Goal: Task Accomplishment & Management: Complete application form

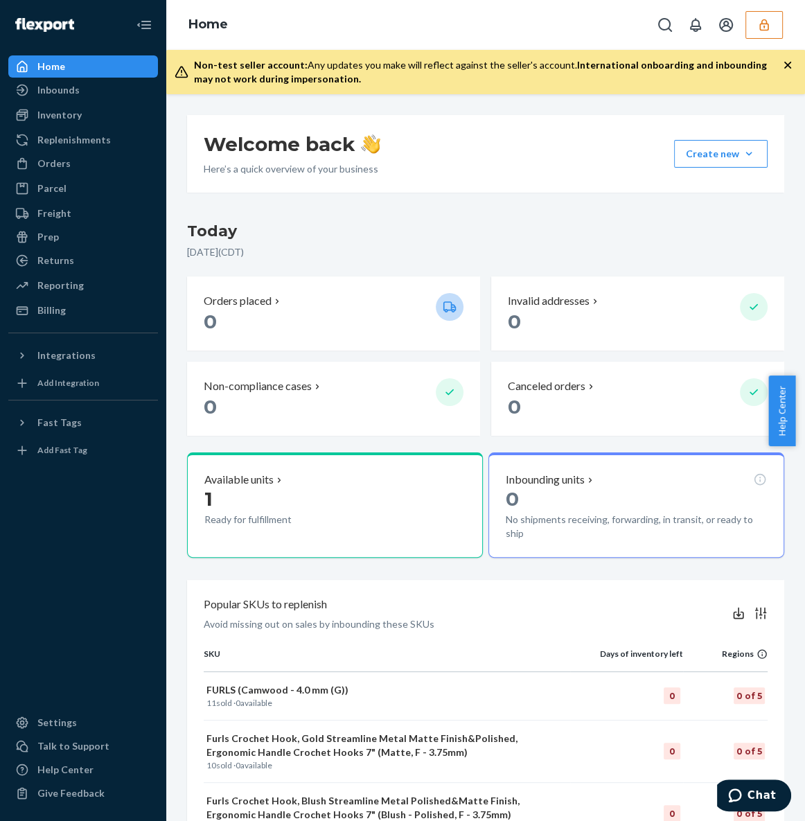
click at [764, 28] on icon "button" at bounding box center [764, 25] width 14 height 14
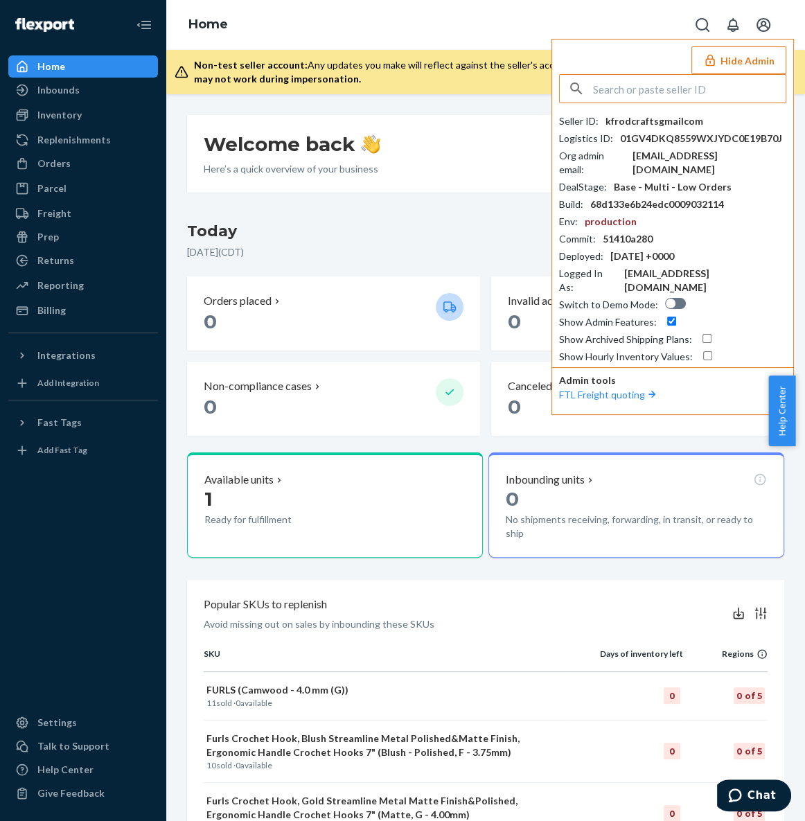
click at [670, 93] on input "text" at bounding box center [689, 89] width 193 height 28
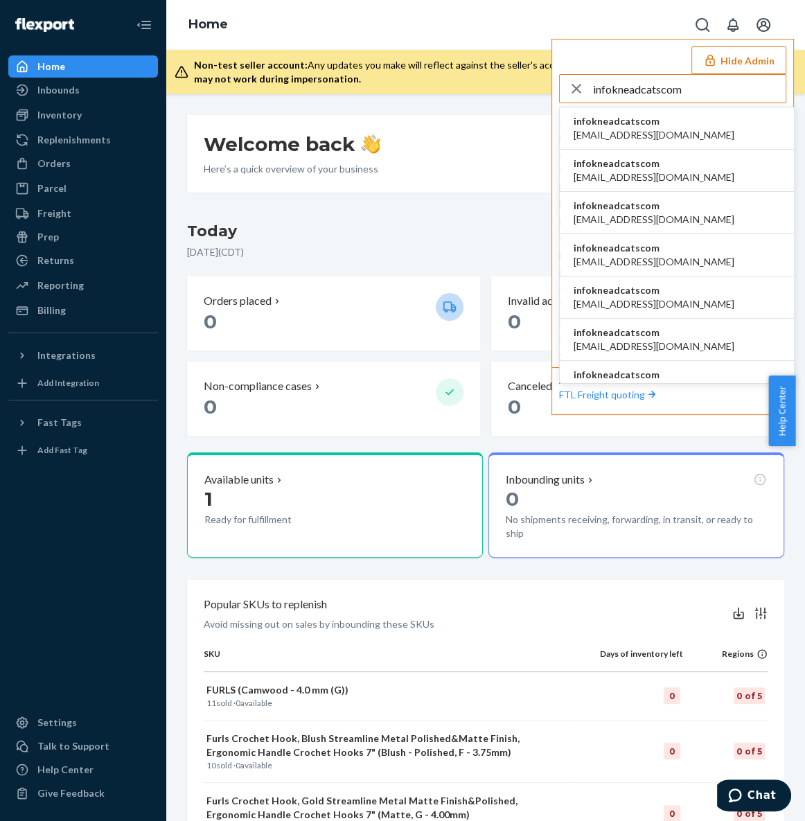
type input "infokneadcatscom"
click at [640, 128] on span "billing@kneadcats.com" at bounding box center [654, 135] width 161 height 14
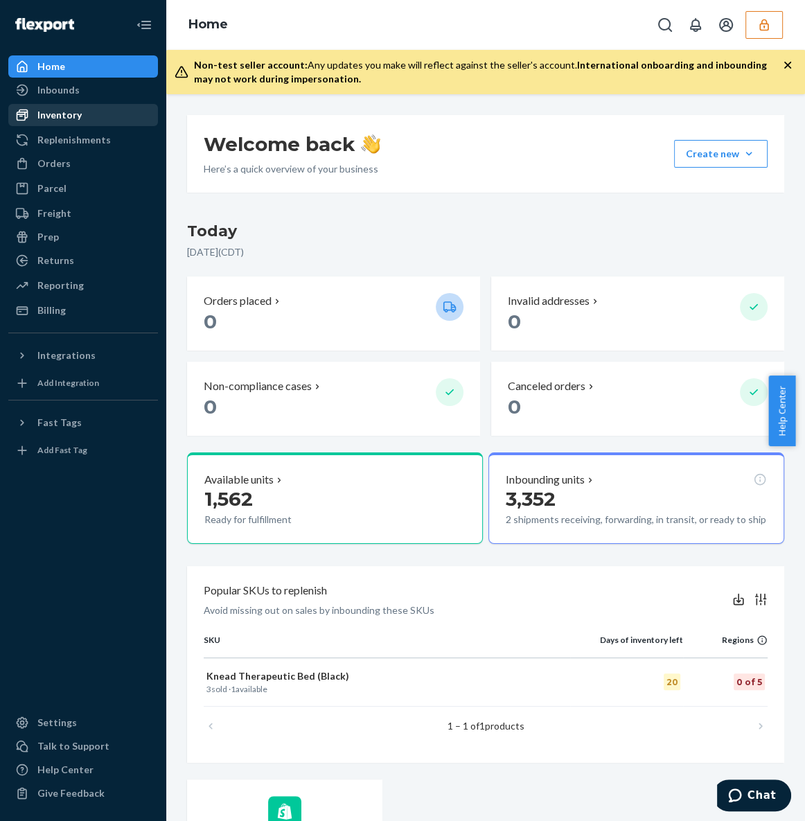
click at [91, 121] on div "Inventory" at bounding box center [83, 114] width 147 height 19
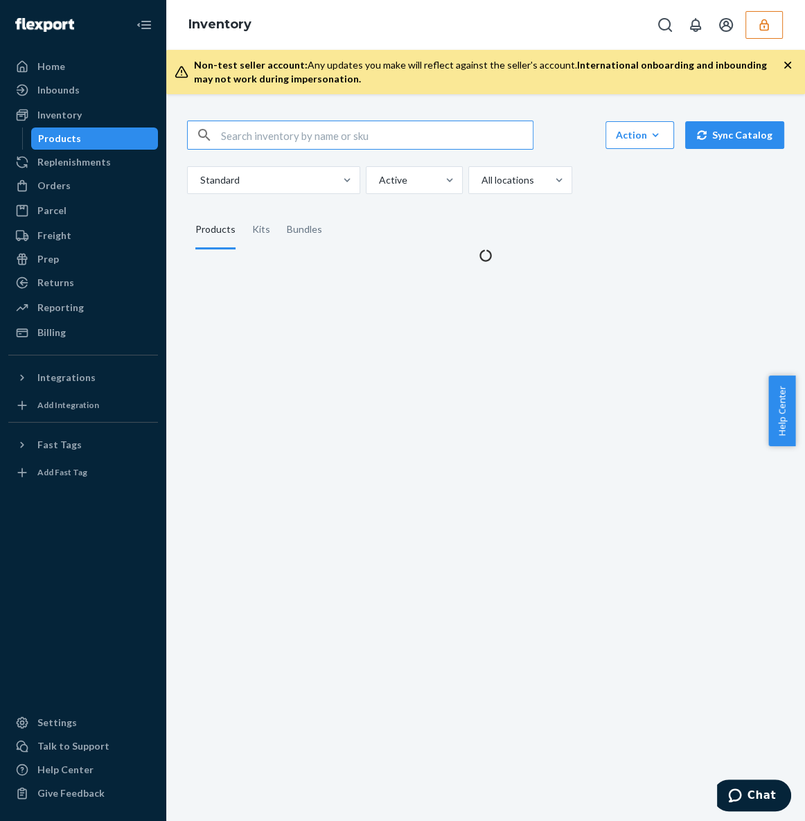
click at [339, 143] on input "text" at bounding box center [377, 135] width 312 height 28
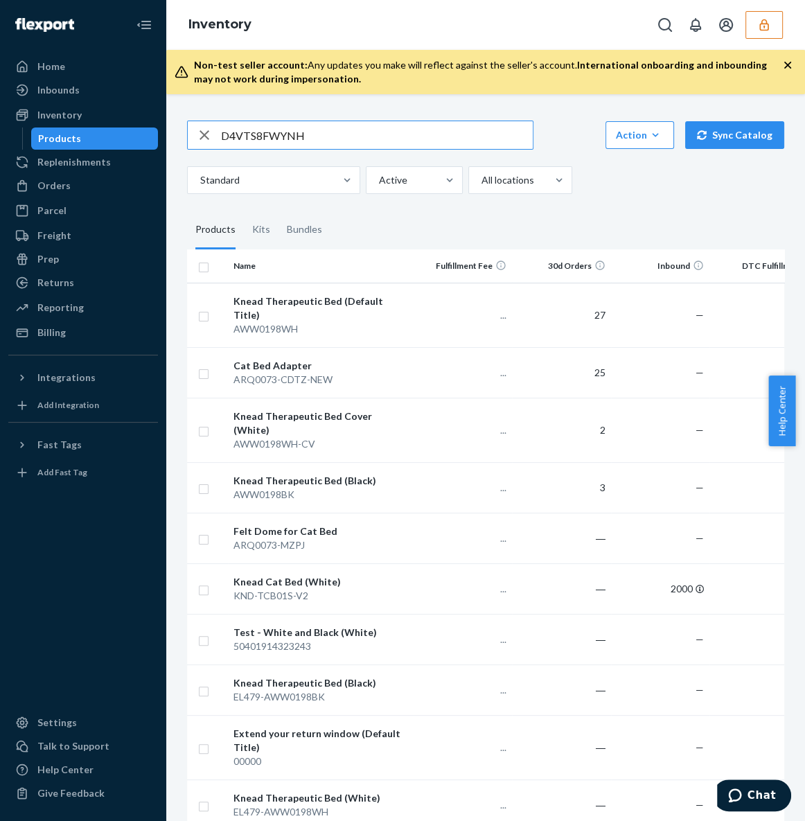
type input "D4VTS8FWYNH"
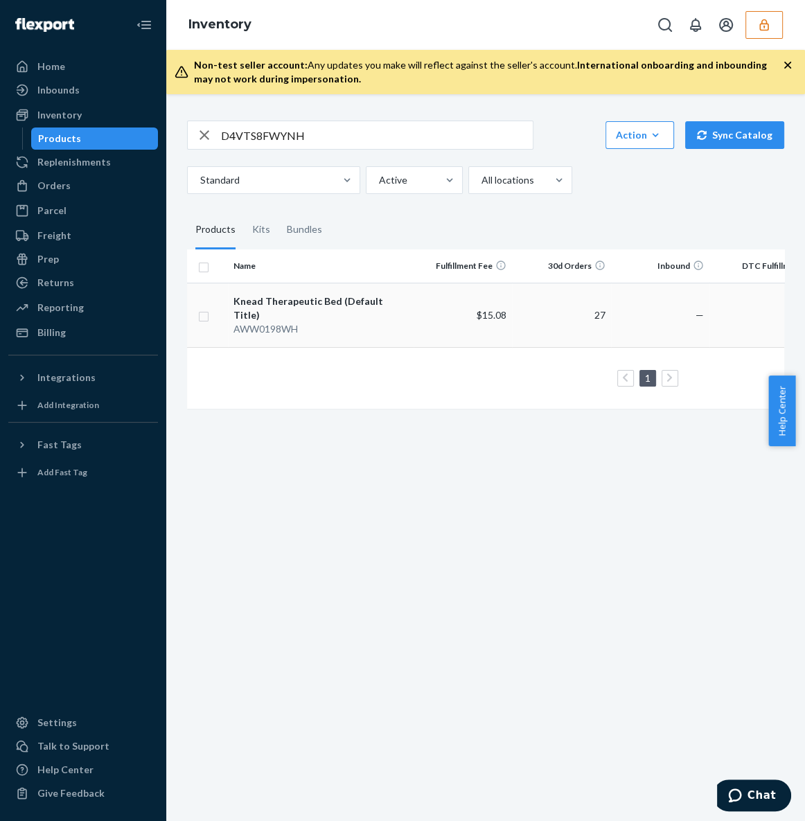
click at [365, 301] on div "Knead Therapeutic Bed (Default Title)" at bounding box center [321, 308] width 174 height 28
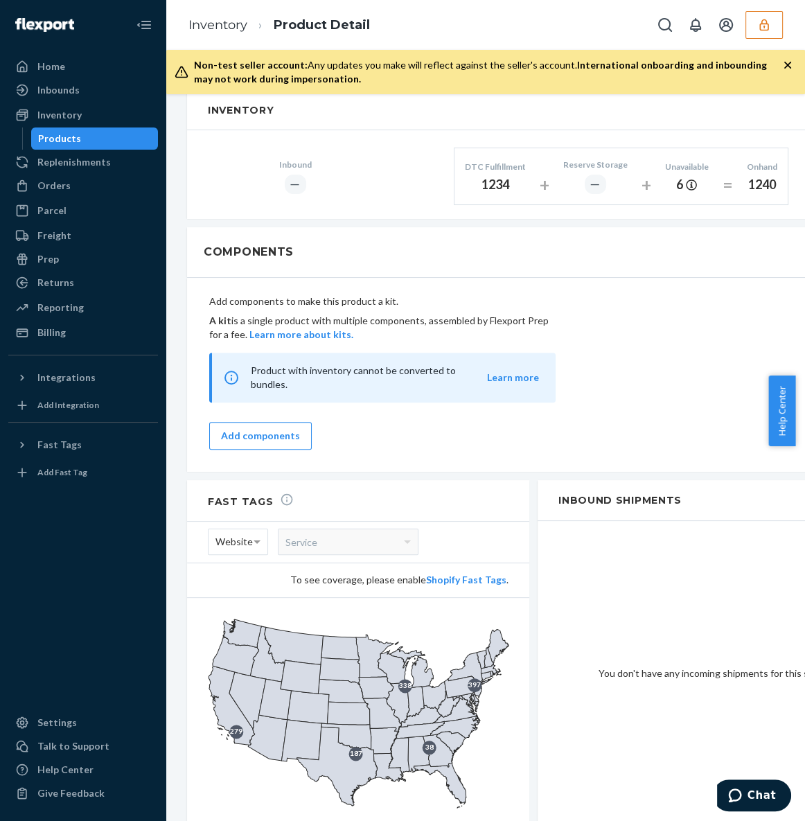
scroll to position [788, 0]
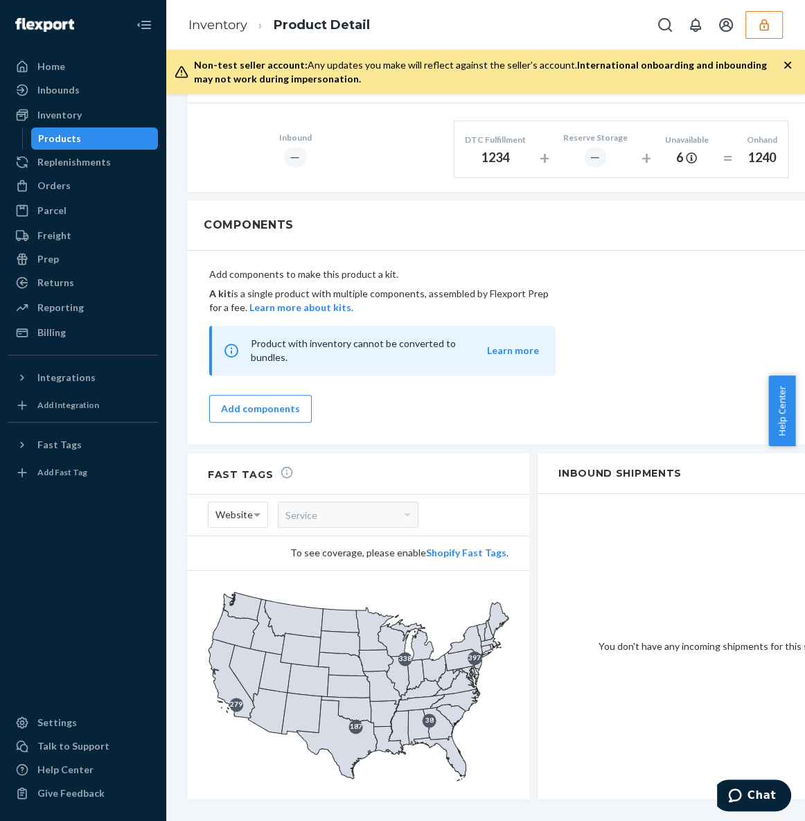
click at [774, 24] on button "button" at bounding box center [764, 25] width 37 height 28
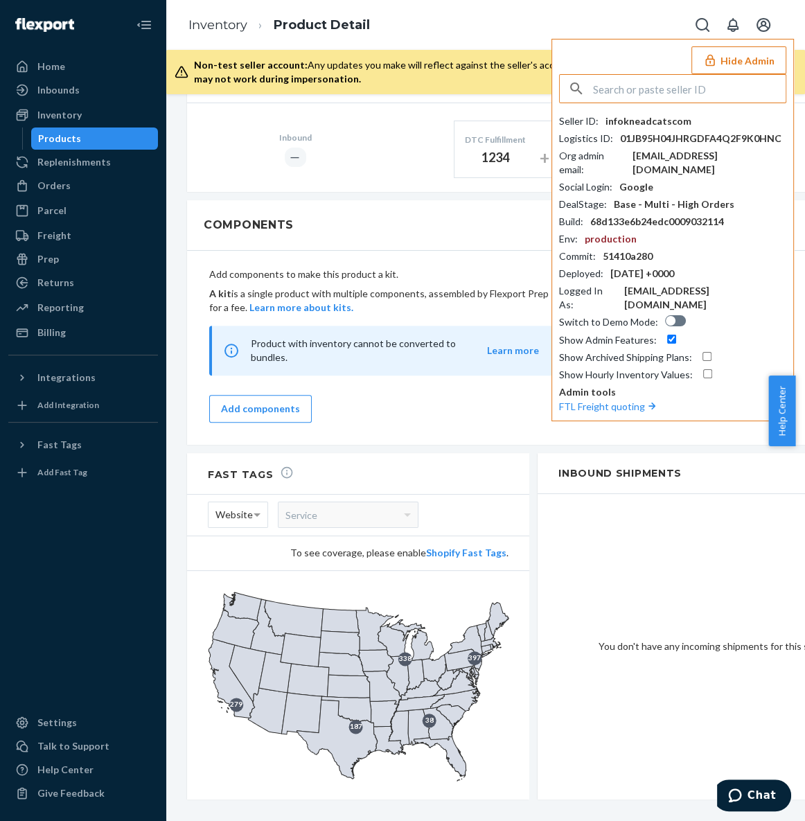
click at [676, 91] on input "text" at bounding box center [689, 89] width 193 height 28
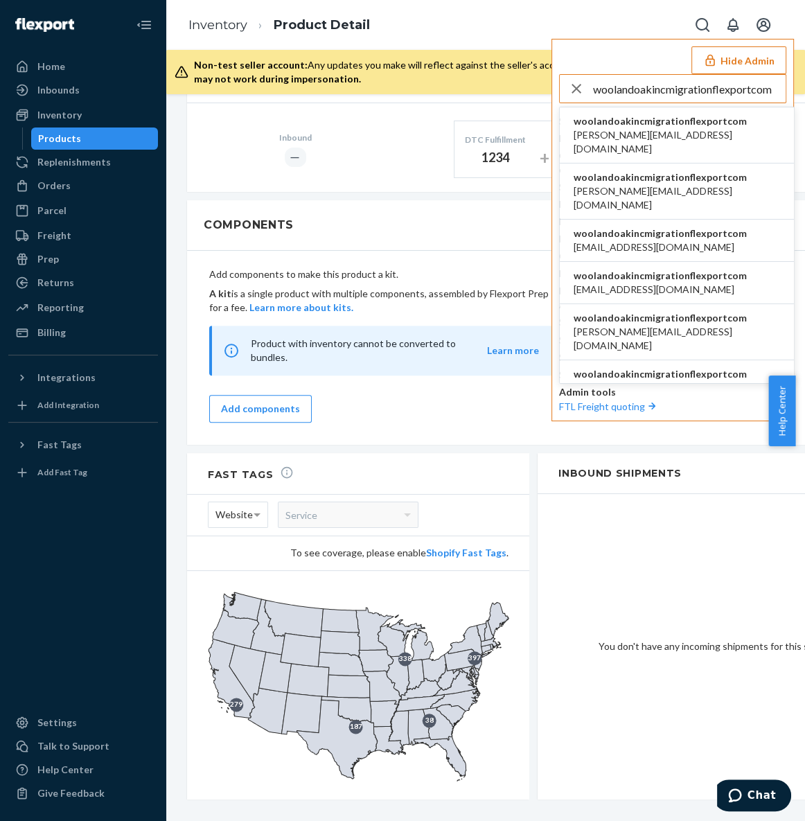
type input "woolandoakincmigrationflexportcom"
click at [652, 128] on span "ann.mugotp@gmail.com" at bounding box center [677, 142] width 206 height 28
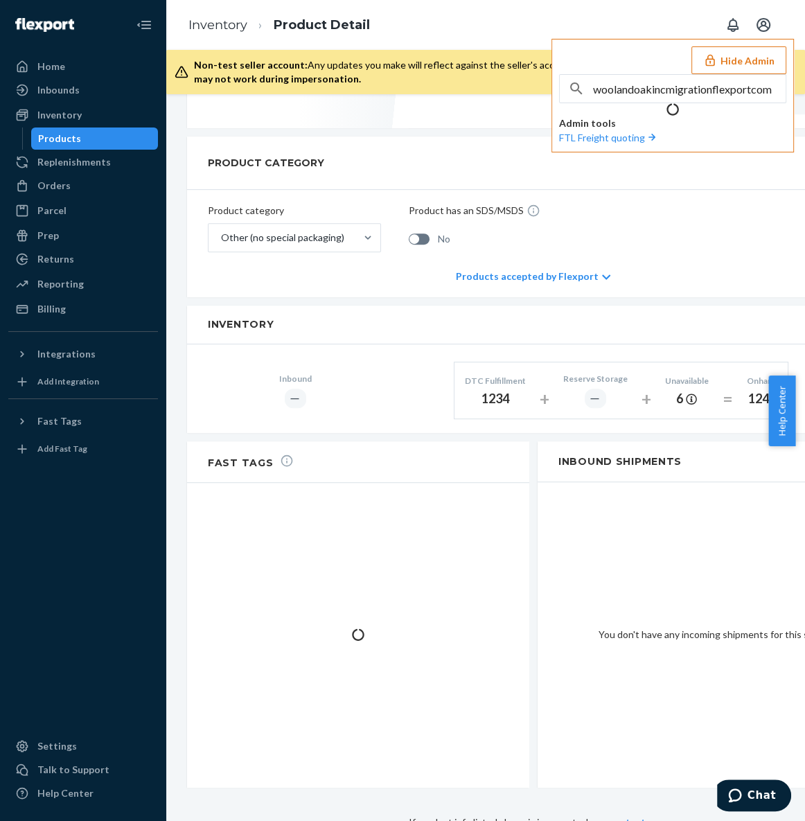
scroll to position [915, 0]
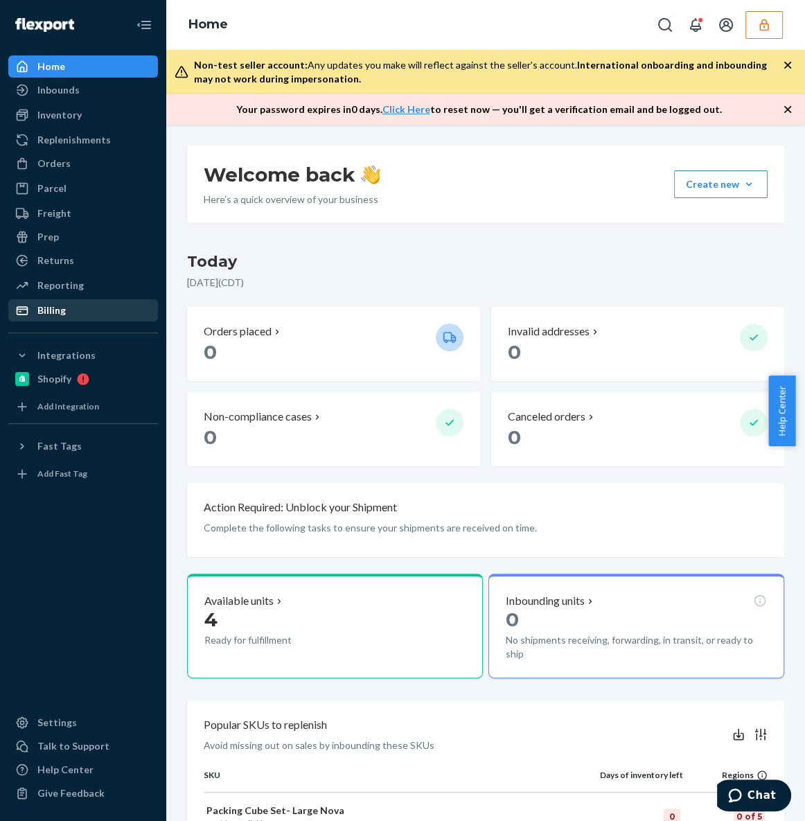
click at [118, 309] on div "Billing" at bounding box center [83, 310] width 147 height 19
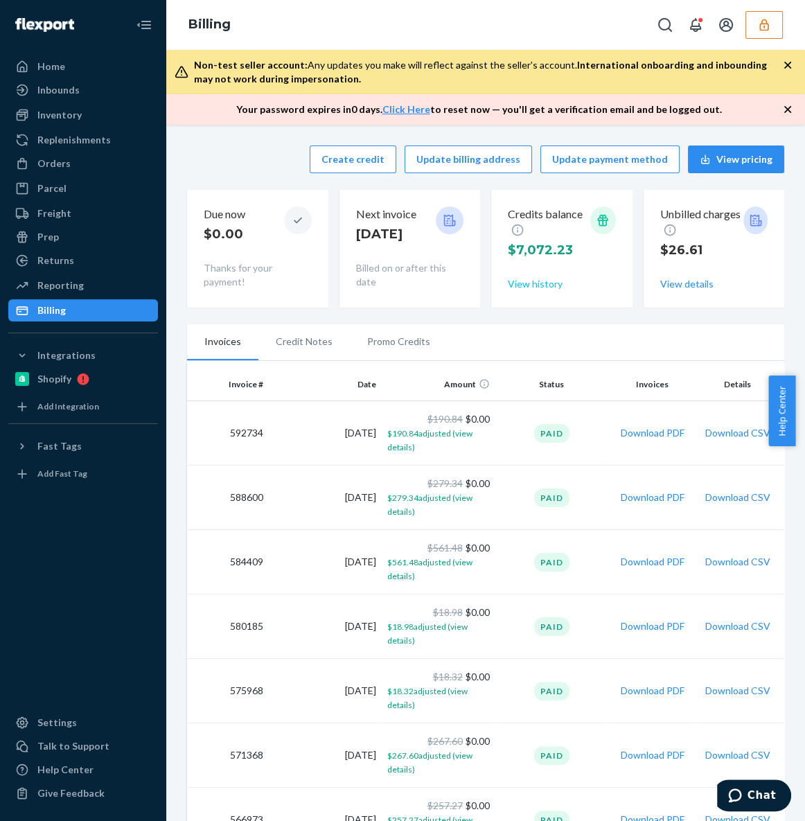
click at [537, 286] on button "View history" at bounding box center [535, 284] width 55 height 14
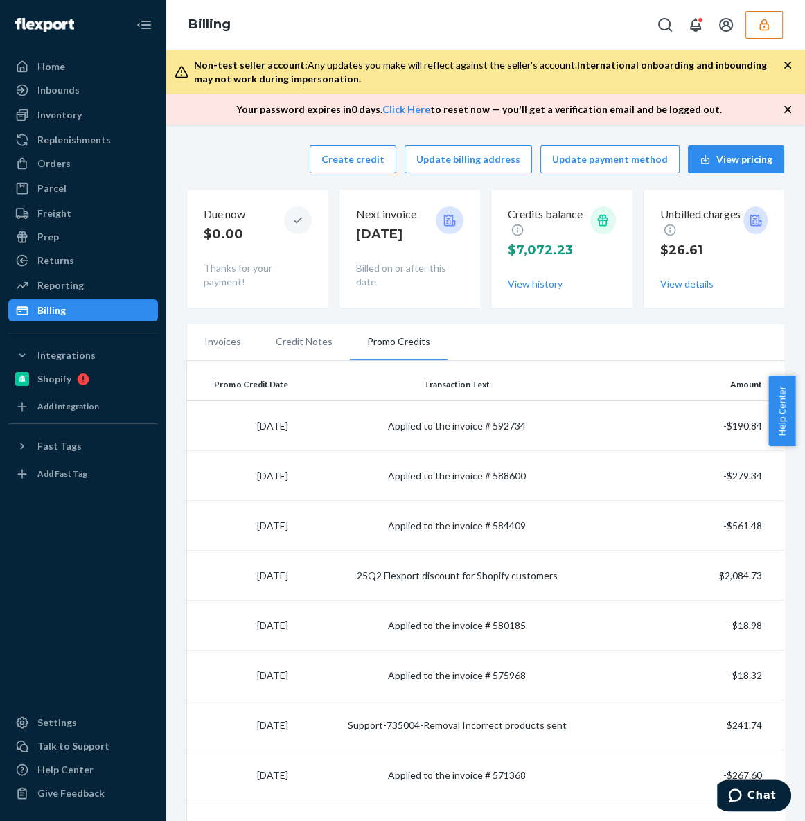
click at [220, 346] on li "Invoices" at bounding box center [222, 341] width 71 height 35
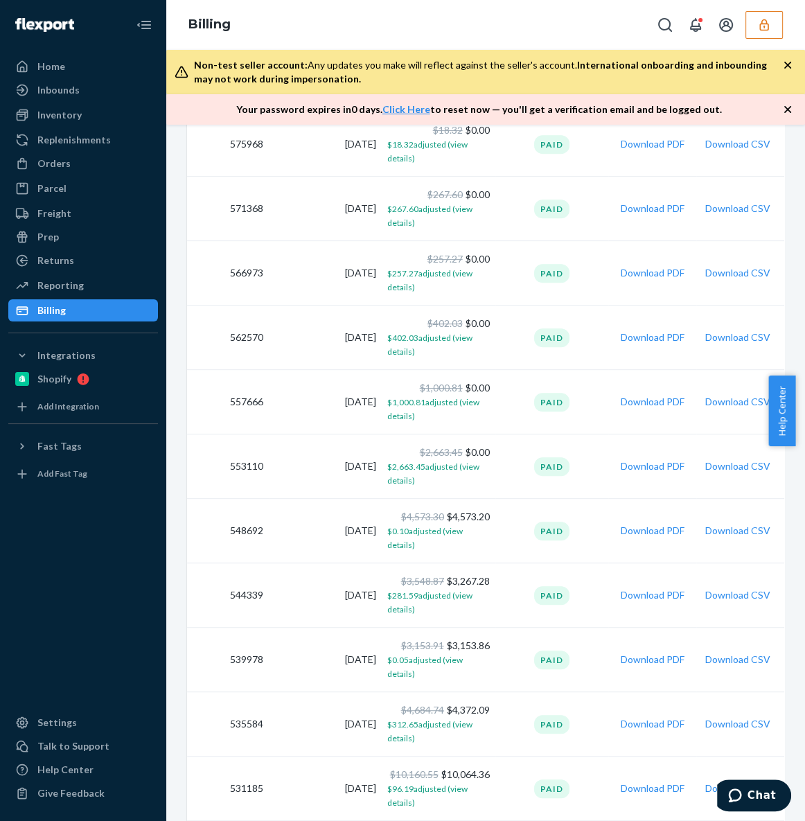
scroll to position [567, 0]
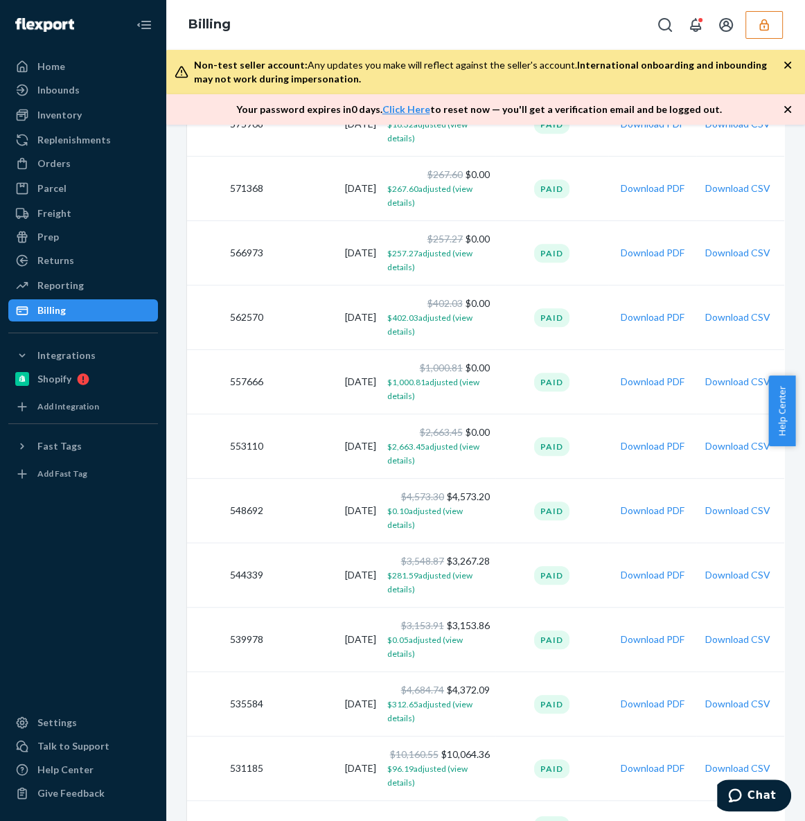
click at [769, 16] on button "button" at bounding box center [764, 25] width 37 height 28
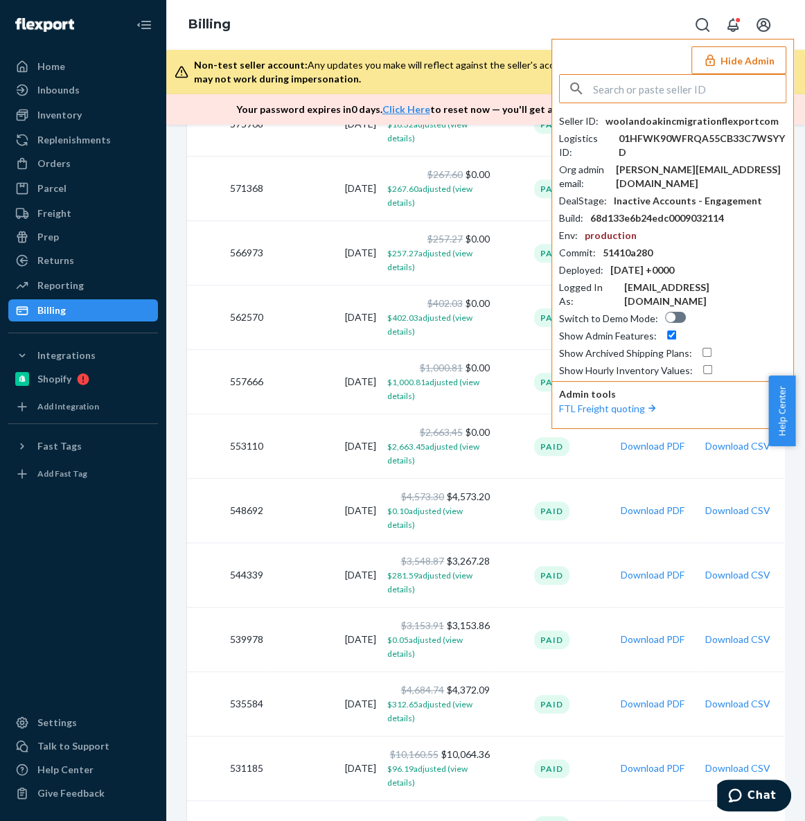
click at [695, 79] on input "text" at bounding box center [689, 89] width 193 height 28
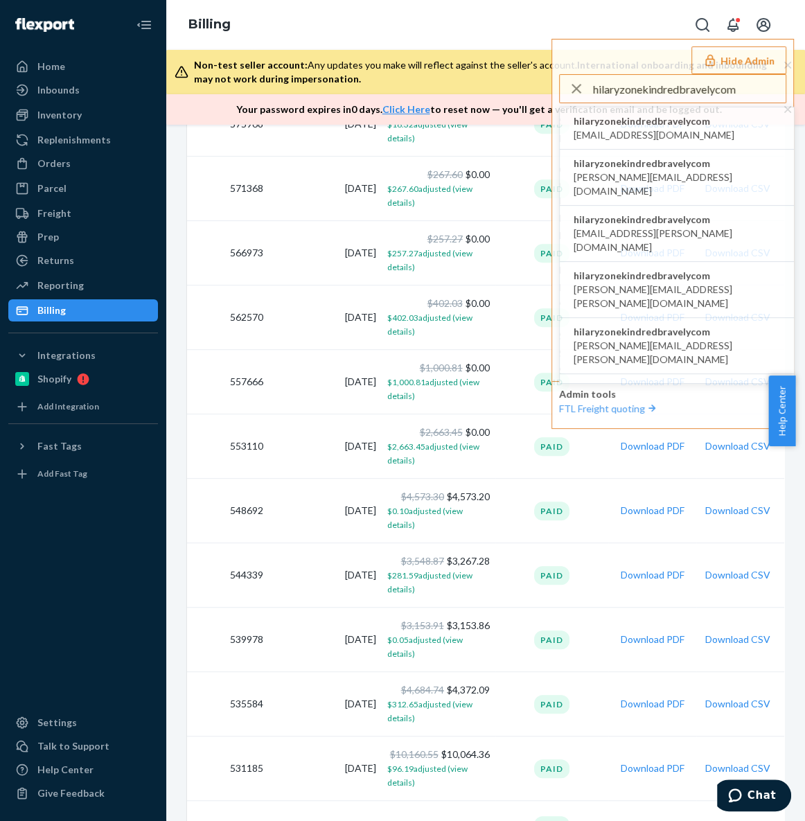
type input "hilaryzonekindredbravelycom"
click at [678, 124] on span "hilaryzonekindredbravelycom" at bounding box center [654, 121] width 161 height 14
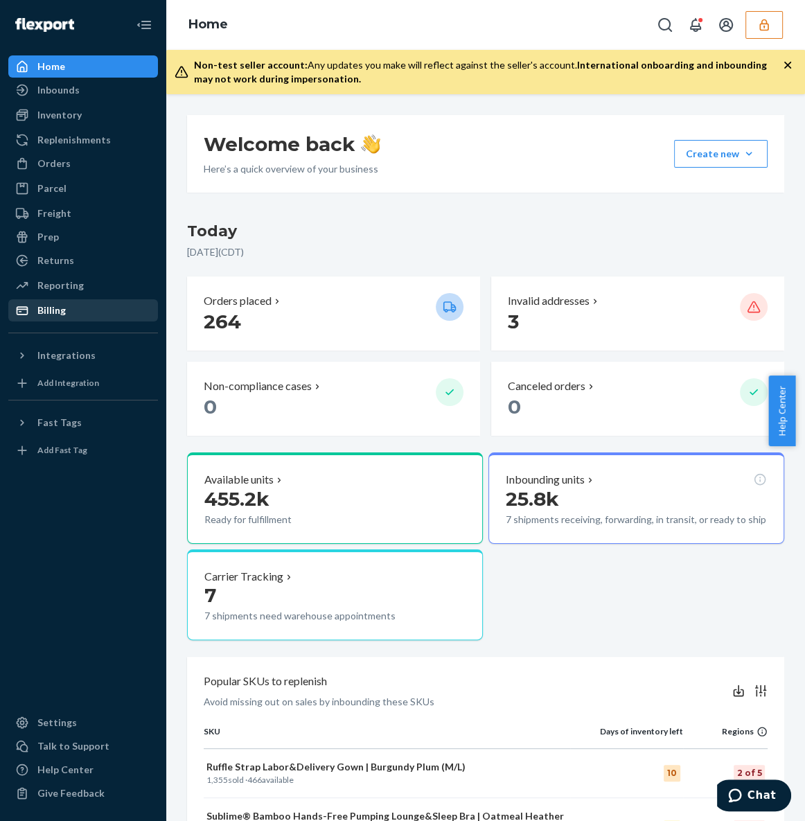
click at [62, 314] on div "Billing" at bounding box center [51, 310] width 28 height 14
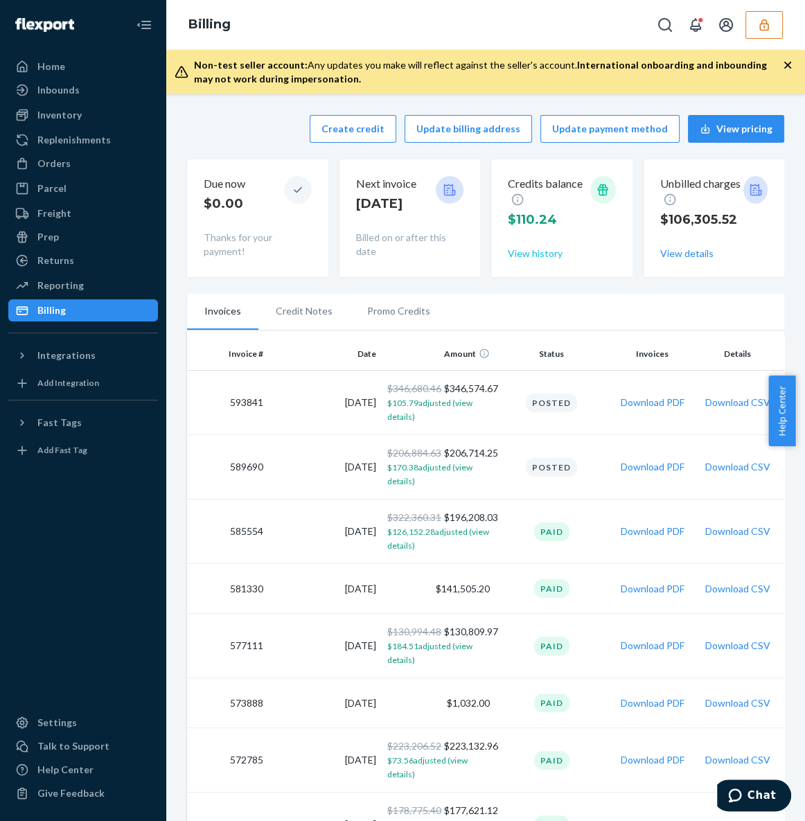
click at [547, 258] on button "View history" at bounding box center [535, 254] width 55 height 14
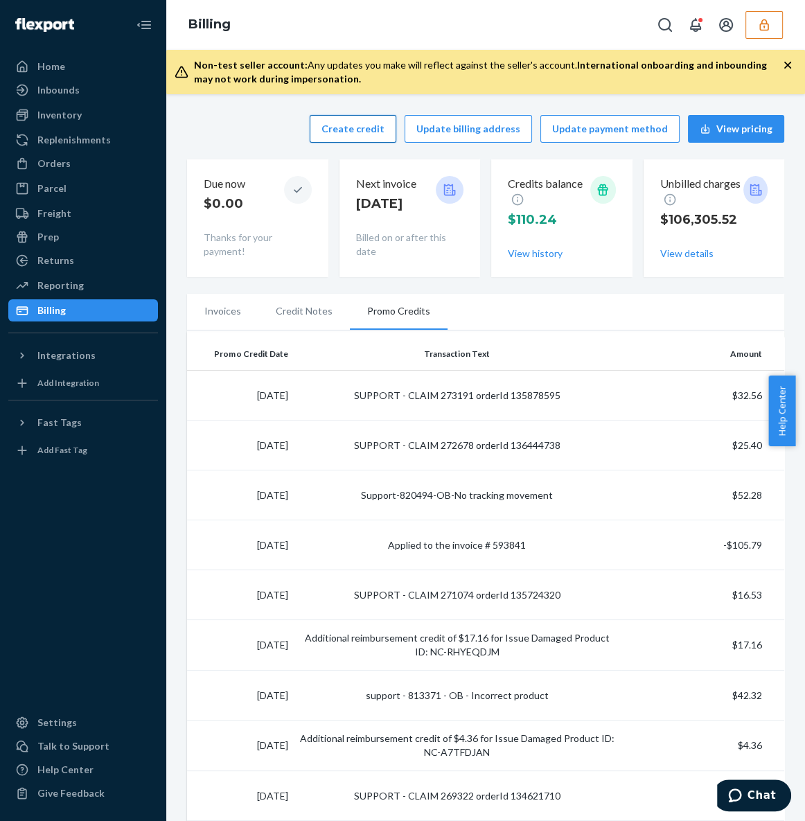
click at [370, 127] on button "Create credit" at bounding box center [353, 129] width 87 height 28
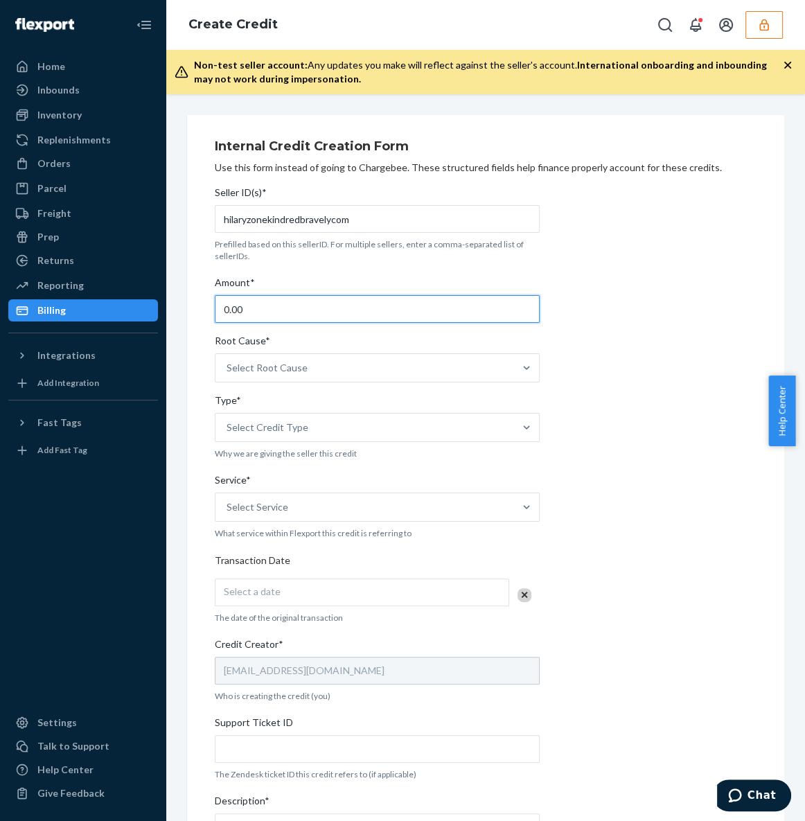
drag, startPoint x: 322, startPoint y: 308, endPoint x: 168, endPoint y: 303, distance: 154.6
click at [169, 303] on div "Internal Credit Creation Form Use this form instead of going to Chargebee. Thes…" at bounding box center [485, 457] width 639 height 727
paste input "1,968"
type input "1,968"
click at [596, 355] on div "Internal Credit Creation Form Use this form instead of going to Chargebee. Thes…" at bounding box center [486, 558] width 542 height 852
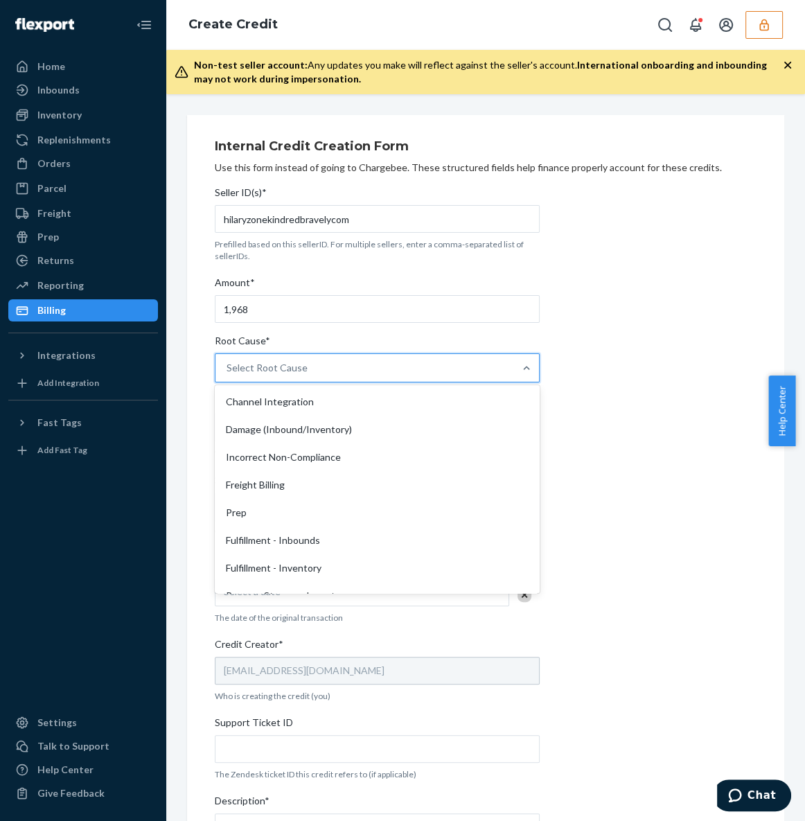
click at [464, 362] on div "Select Root Cause" at bounding box center [364, 368] width 299 height 28
click at [228, 362] on input "Root Cause* option Channel Integration focused, 1 of 29. 29 results available. …" at bounding box center [227, 368] width 1 height 14
click at [363, 459] on div "Incorrect Non-Compliance" at bounding box center [377, 457] width 319 height 28
click at [228, 375] on input "Root Cause* option Incorrect Non-Compliance focused, 3 of 29. 29 results availa…" at bounding box center [227, 368] width 1 height 14
click at [424, 362] on div "Incorrect Non-Compliance" at bounding box center [364, 368] width 299 height 28
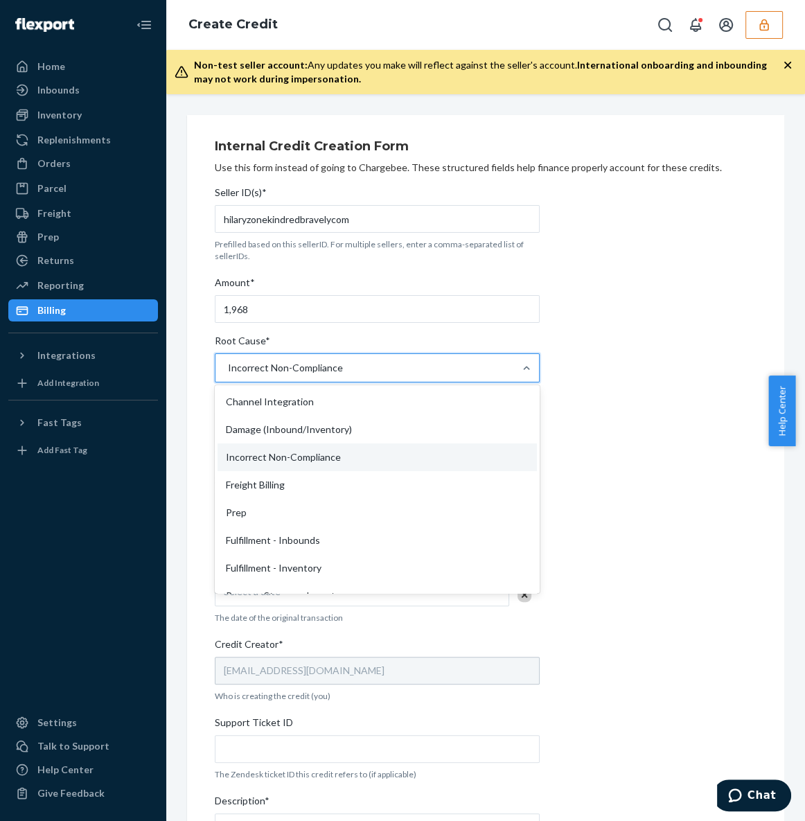
click at [228, 362] on input "Root Cause* option Incorrect Non-Compliance, selected. option Incorrect Non-Com…" at bounding box center [227, 368] width 1 height 14
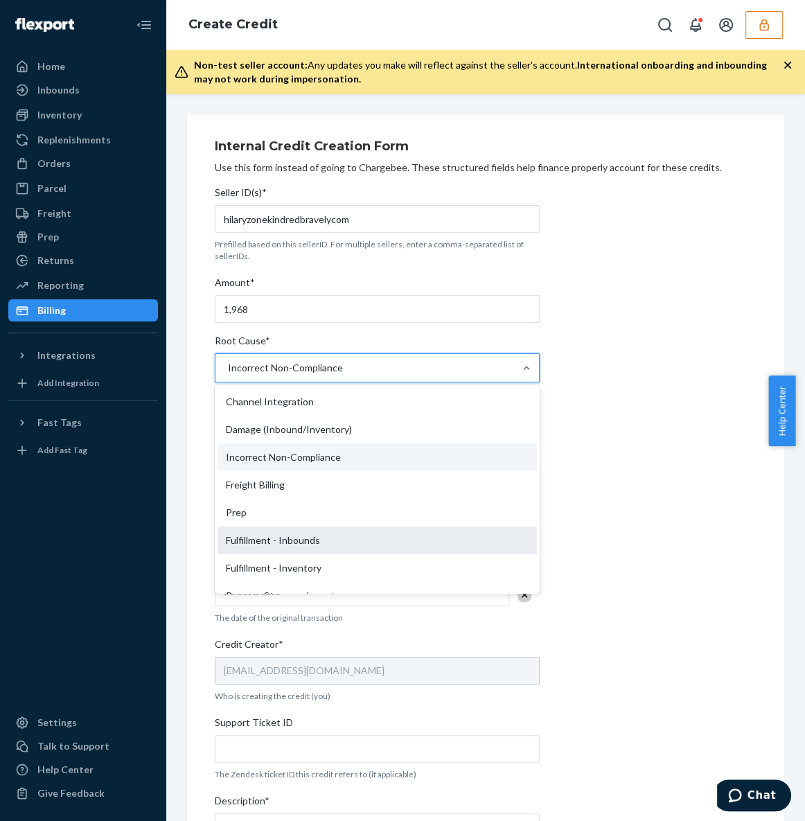
click at [329, 538] on div "Fulfillment - Inbounds" at bounding box center [377, 541] width 319 height 28
click at [228, 375] on input "Root Cause* option Incorrect Non-Compliance, selected. option Fulfillment - Inb…" at bounding box center [227, 368] width 1 height 14
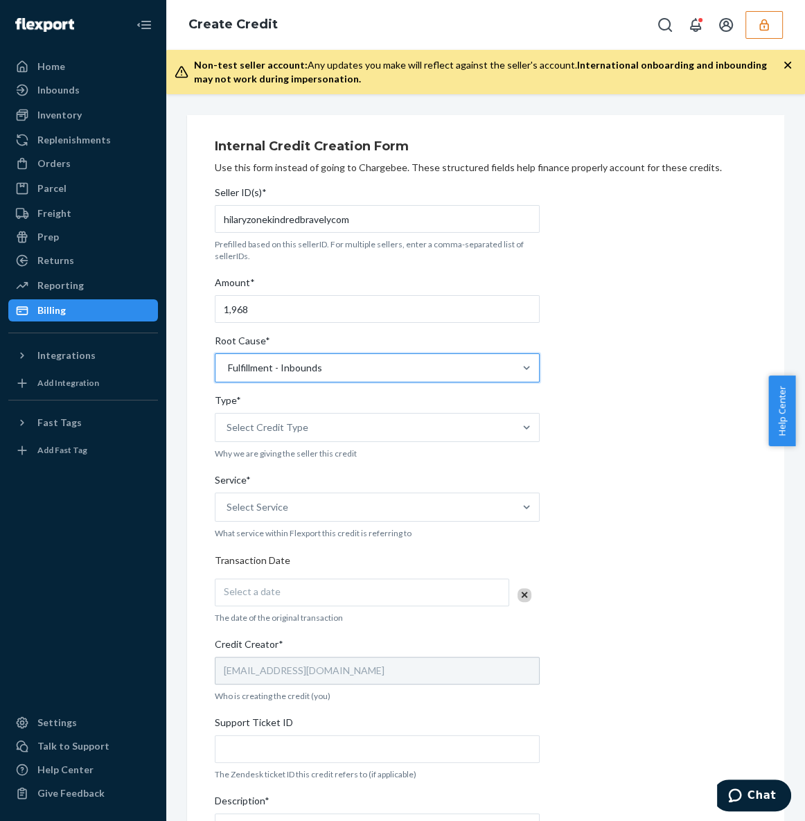
click at [629, 461] on div "Internal Credit Creation Form Use this form instead of going to Chargebee. Thes…" at bounding box center [486, 558] width 542 height 852
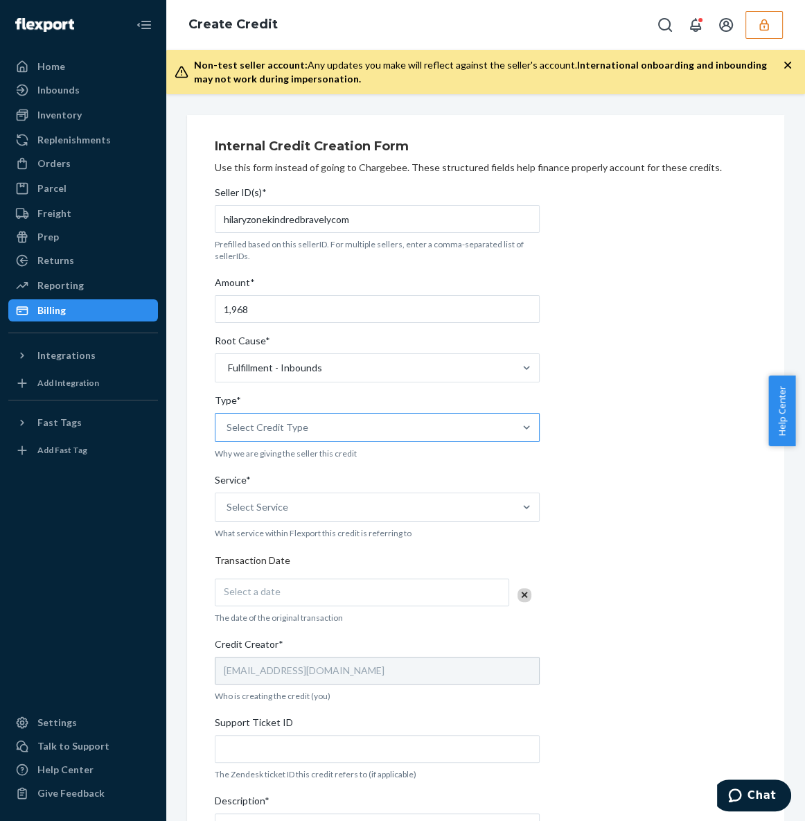
click at [429, 432] on div "Select Credit Type" at bounding box center [364, 428] width 299 height 28
click at [228, 432] on input "Type* Select Credit Type" at bounding box center [227, 428] width 1 height 14
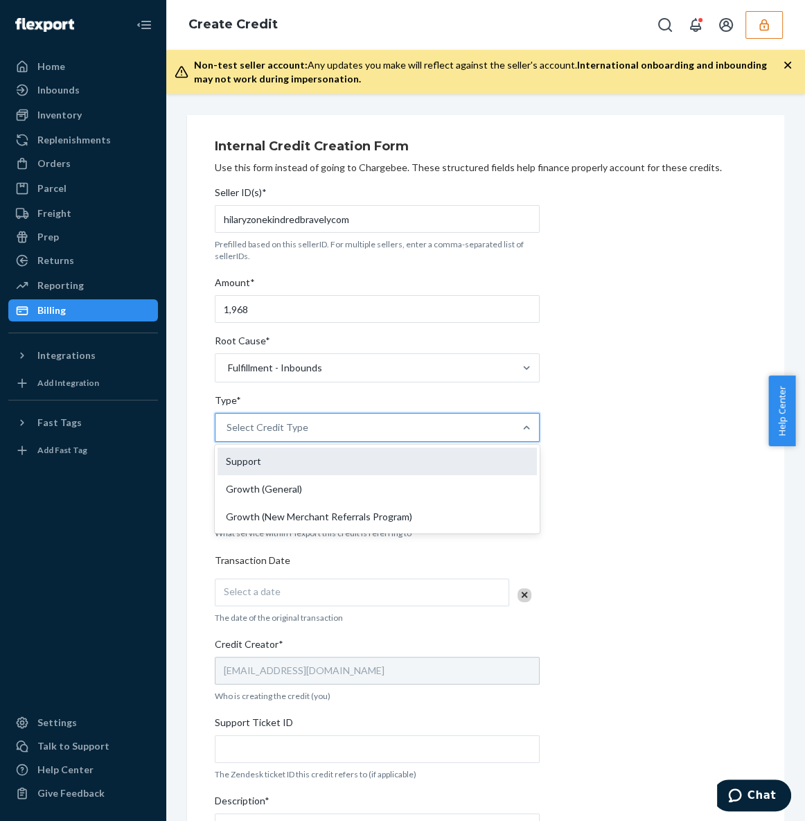
click at [380, 465] on div "Support" at bounding box center [377, 462] width 319 height 28
click at [228, 434] on input "Type* option Support focused, 1 of 3. 3 results available. Use Up and Down to c…" at bounding box center [227, 428] width 1 height 14
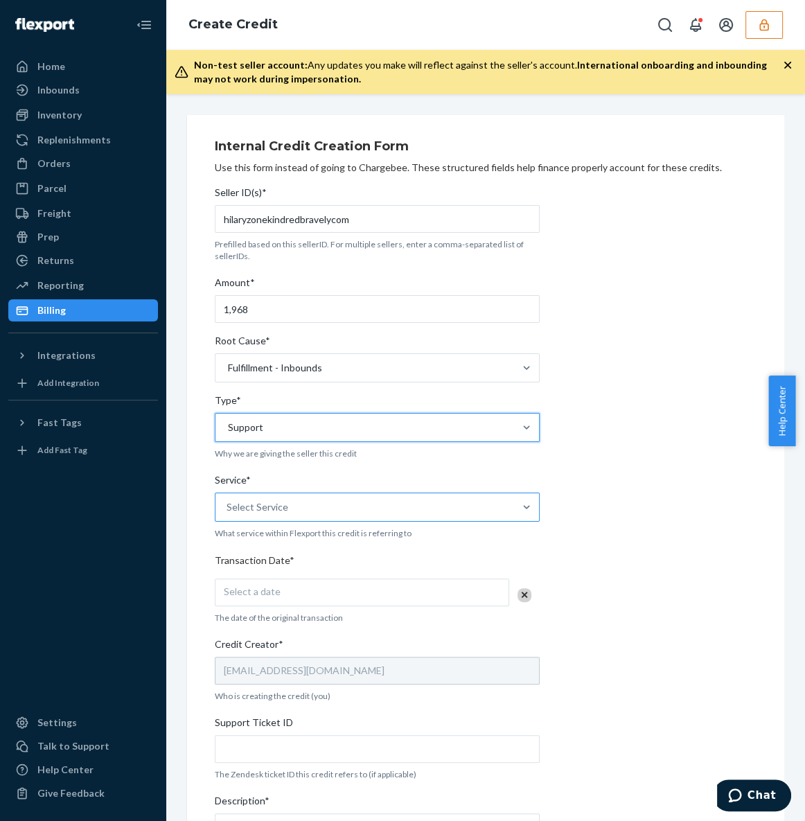
click at [376, 497] on div "Select Service" at bounding box center [364, 507] width 299 height 28
click at [228, 500] on input "Service* Select Service" at bounding box center [227, 507] width 1 height 14
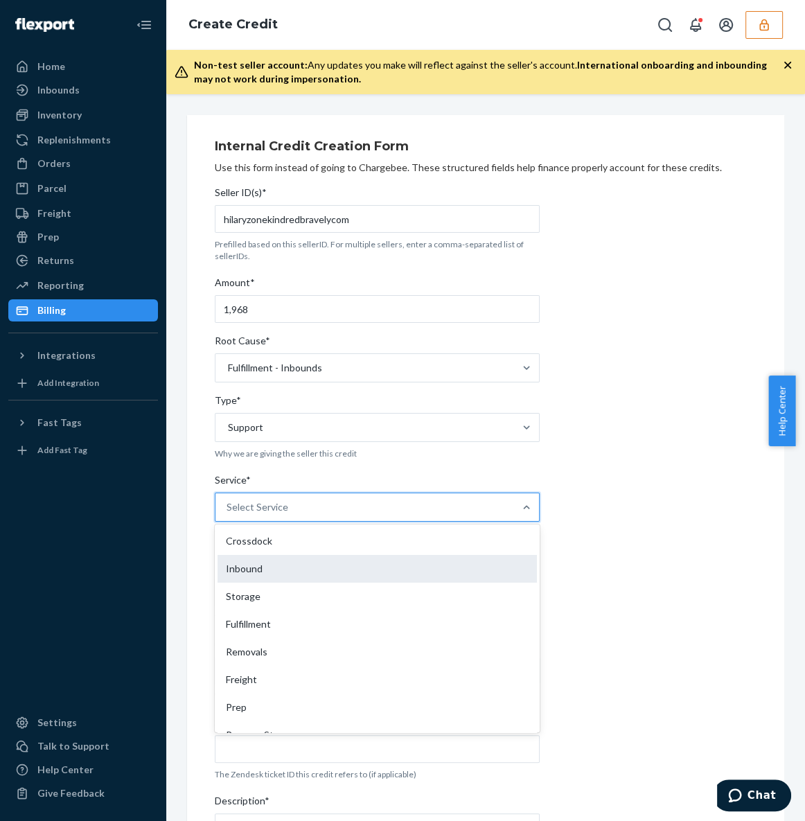
click at [358, 561] on div "Inbound" at bounding box center [377, 569] width 319 height 28
click at [228, 514] on input "Service* option Inbound focused, 2 of 10. 10 results available. Use Up and Down…" at bounding box center [227, 507] width 1 height 14
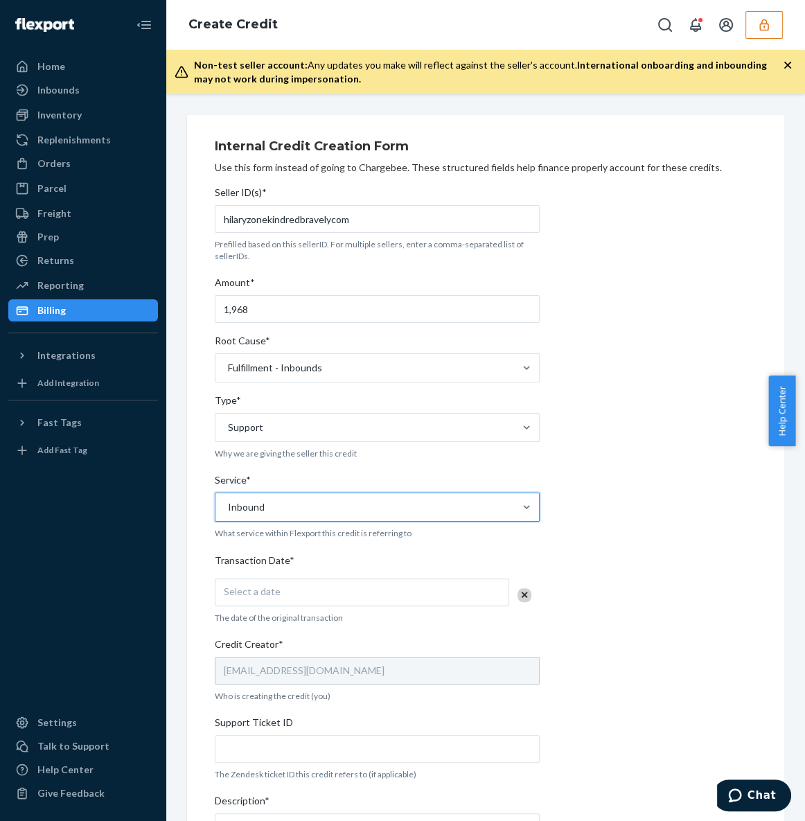
click at [642, 556] on div "Internal Credit Creation Form Use this form instead of going to Chargebee. Thes…" at bounding box center [486, 558] width 542 height 852
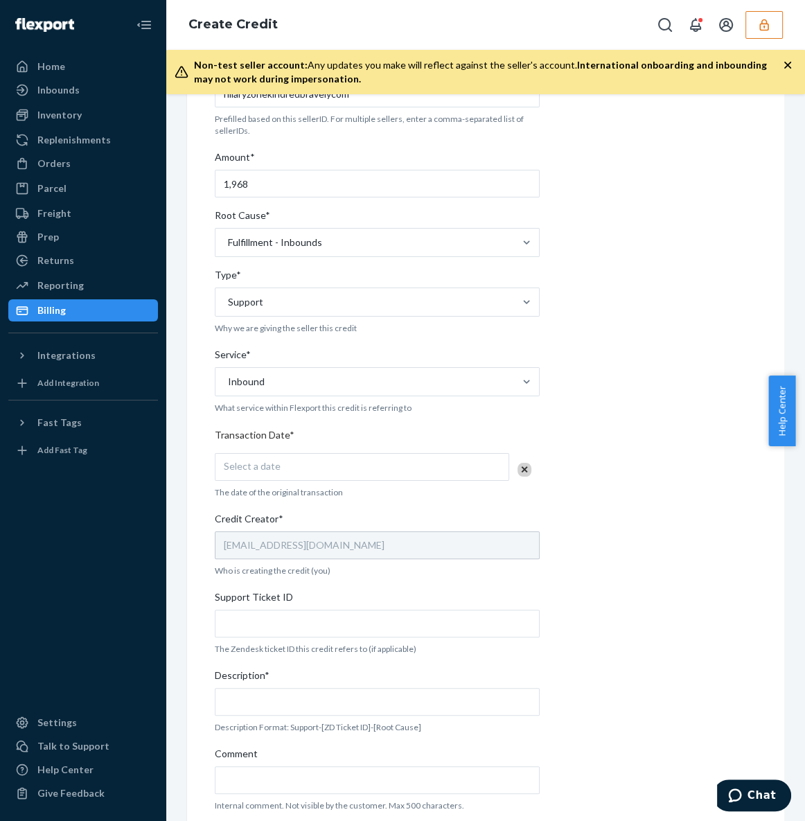
click at [494, 468] on div "Select a date" at bounding box center [362, 467] width 294 height 28
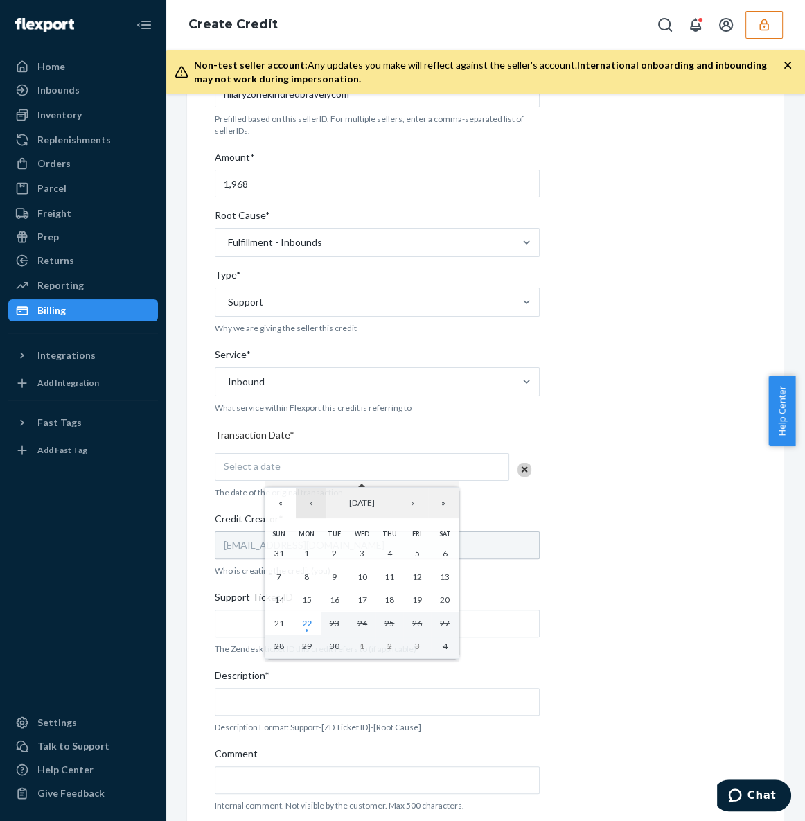
click at [317, 511] on button "‹" at bounding box center [311, 503] width 30 height 30
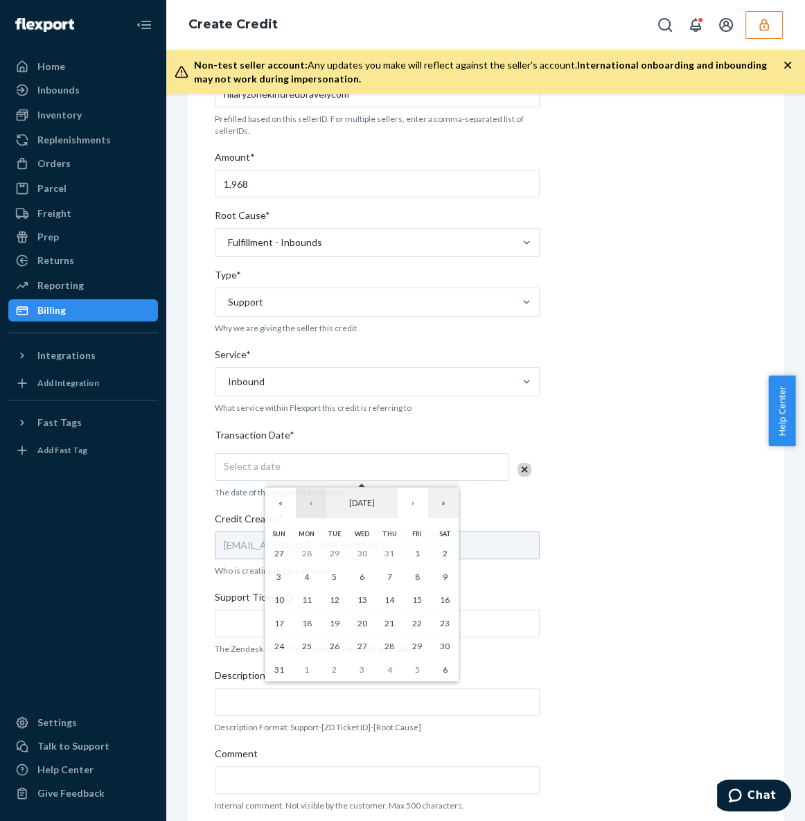
click at [317, 511] on button "‹" at bounding box center [311, 503] width 30 height 30
click at [317, 582] on button "7" at bounding box center [307, 577] width 28 height 24
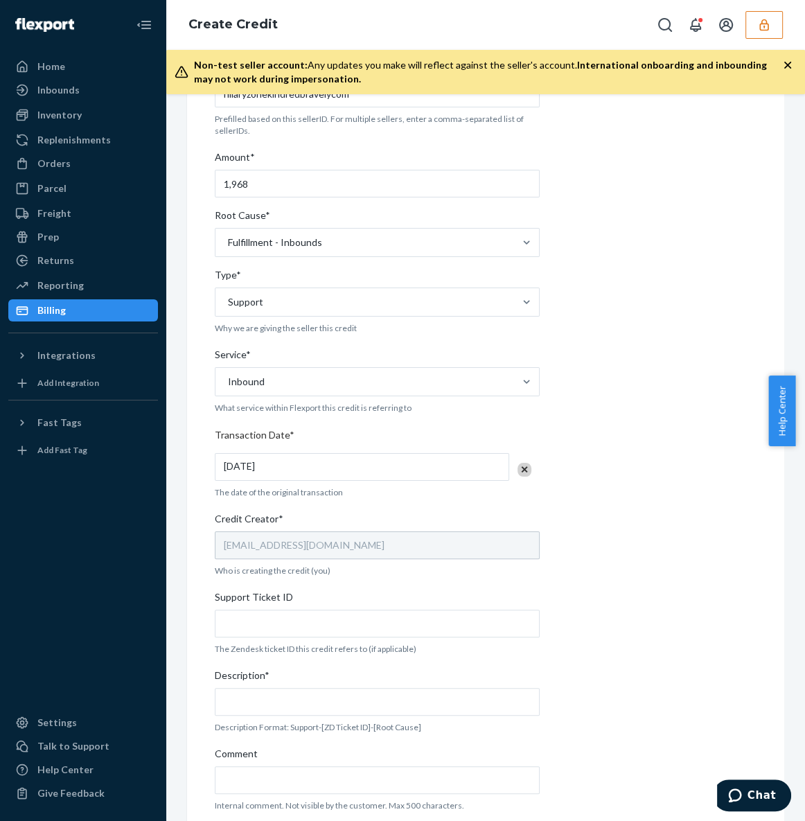
click at [569, 558] on div "Internal Credit Creation Form Use this form instead of going to Chargebee. Thes…" at bounding box center [486, 432] width 542 height 852
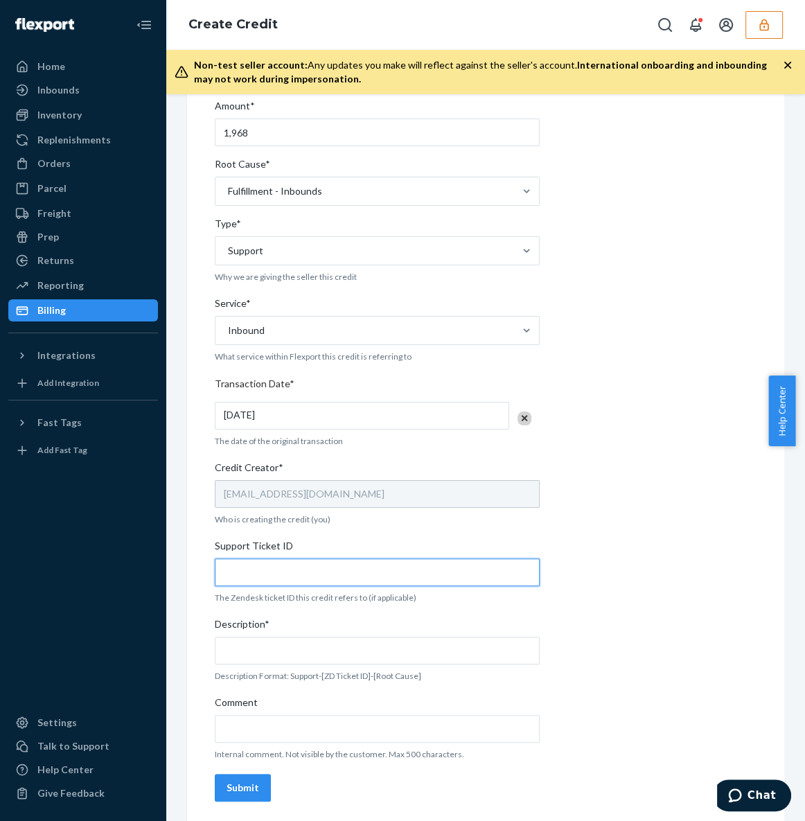
click at [396, 567] on input "Support Ticket ID" at bounding box center [377, 572] width 325 height 28
paste input "OFRCAR-1705"
type input "OFRCAR-1705"
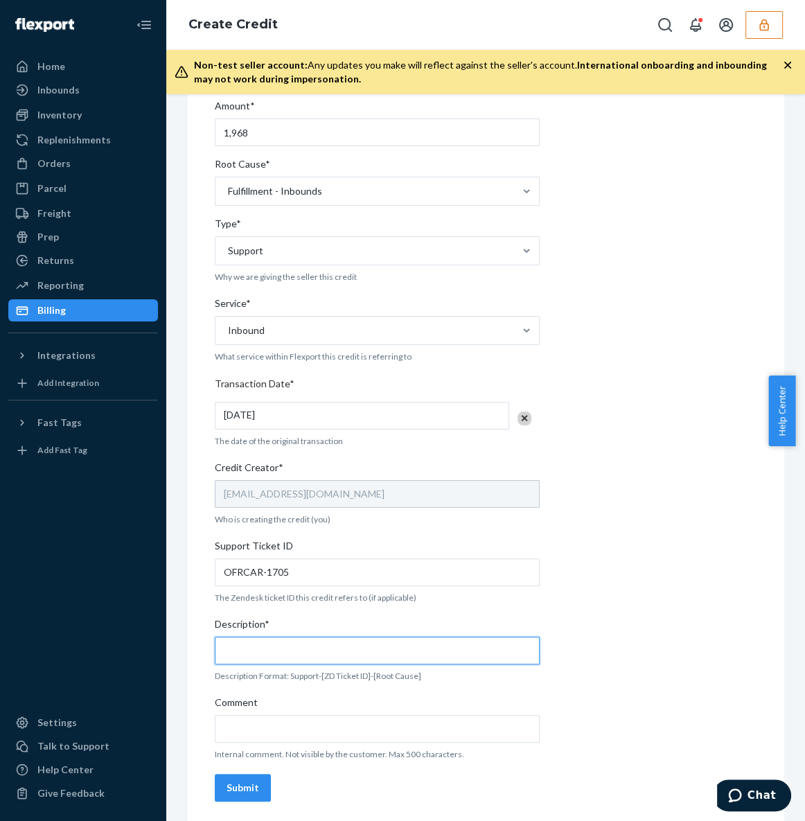
click at [369, 646] on input "Description*" at bounding box center [377, 651] width 325 height 28
paste input "OFRCAR-1705"
type input "OFRCAR-1705"
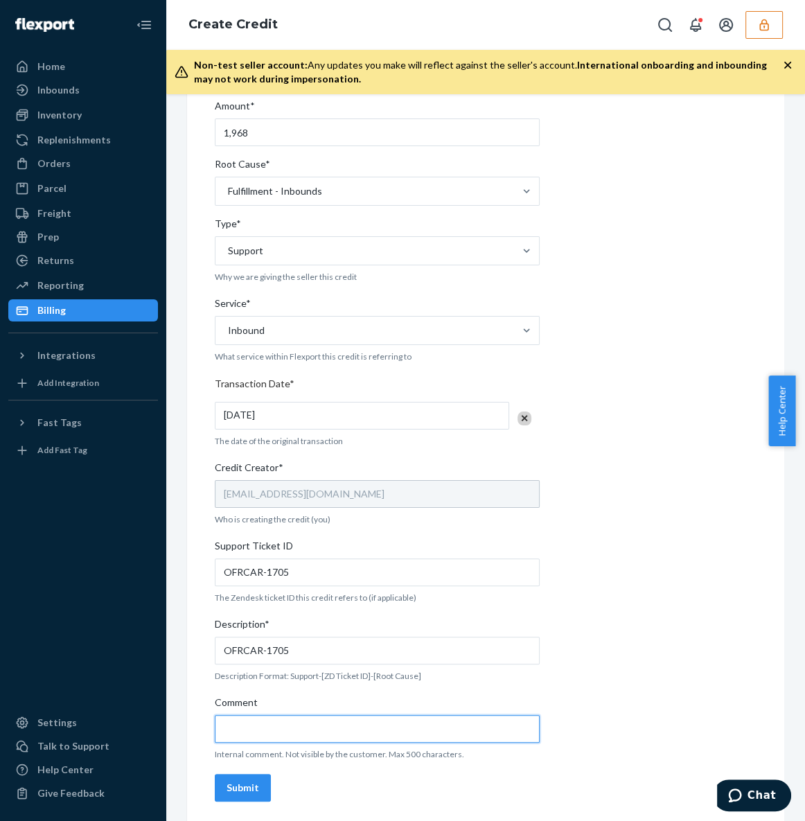
click at [446, 715] on input "Comment" at bounding box center [377, 729] width 325 height 28
paste input "150 missing units for the Emmaline Robe | Twilight (1X/2X)"
type input "150 missing units for the Emmaline Robe | Twilight (1X/2X)"
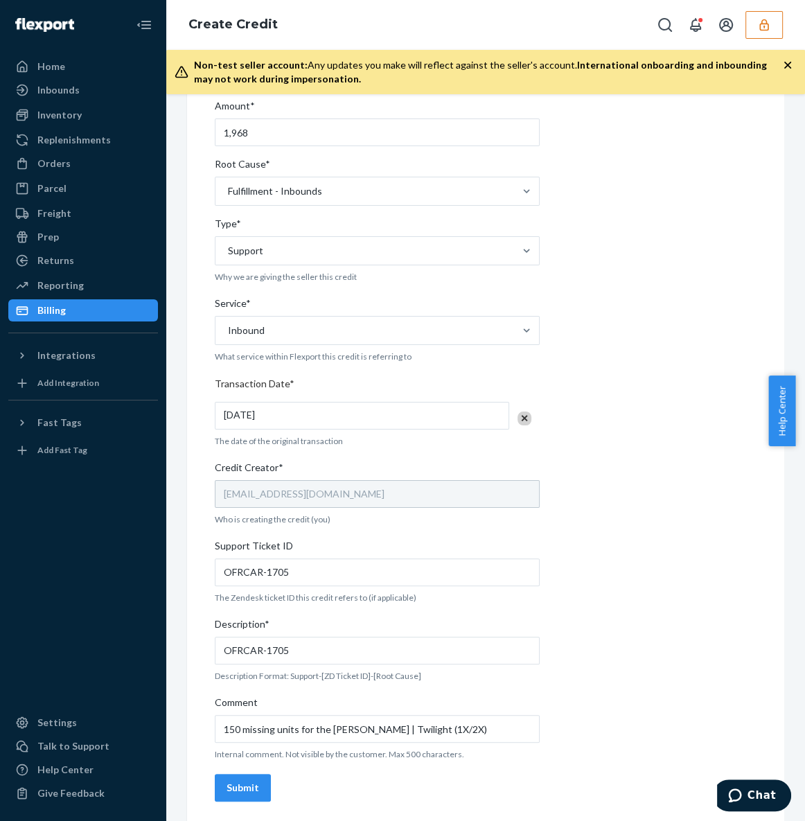
click at [660, 666] on div "Internal Credit Creation Form Use this form instead of going to Chargebee. Thes…" at bounding box center [486, 381] width 542 height 852
click at [245, 781] on div "Submit" at bounding box center [243, 788] width 33 height 14
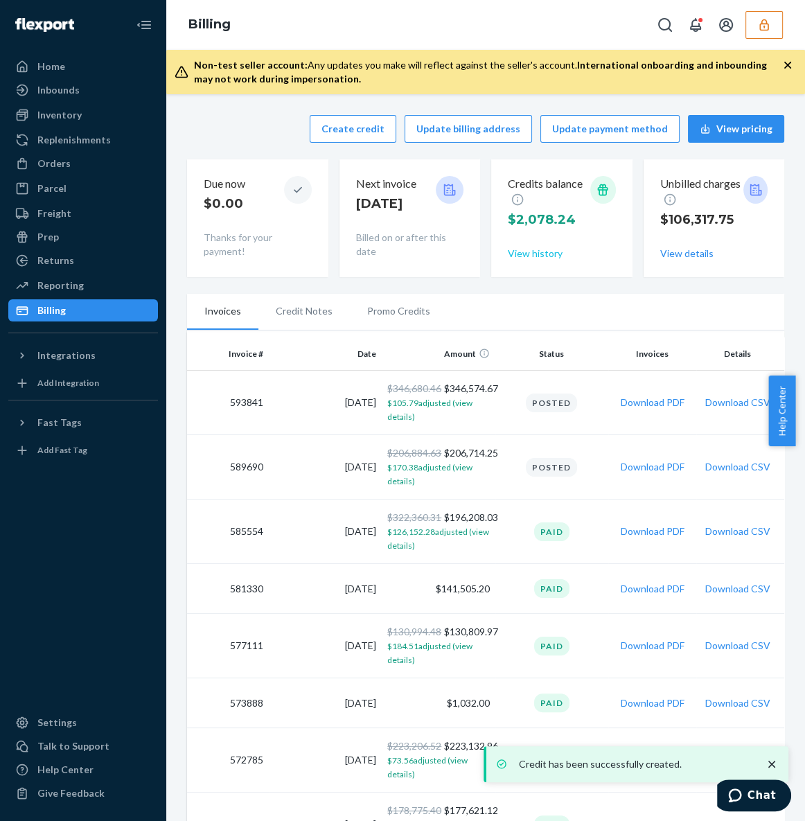
click at [538, 255] on button "View history" at bounding box center [535, 254] width 55 height 14
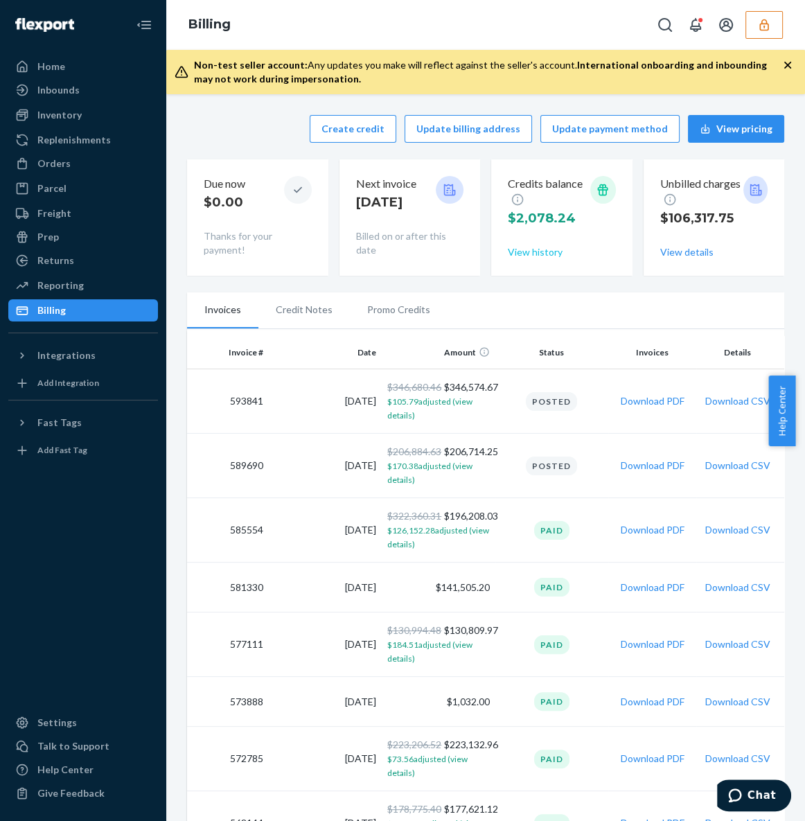
click at [520, 258] on button "View history" at bounding box center [535, 252] width 55 height 14
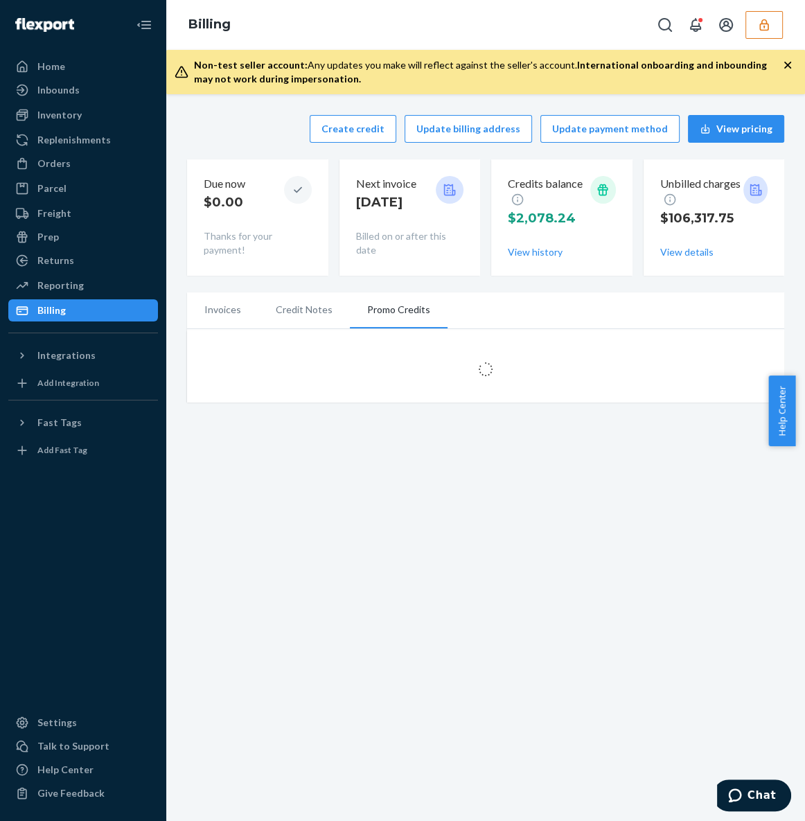
click at [762, 24] on icon "button" at bounding box center [763, 25] width 9 height 12
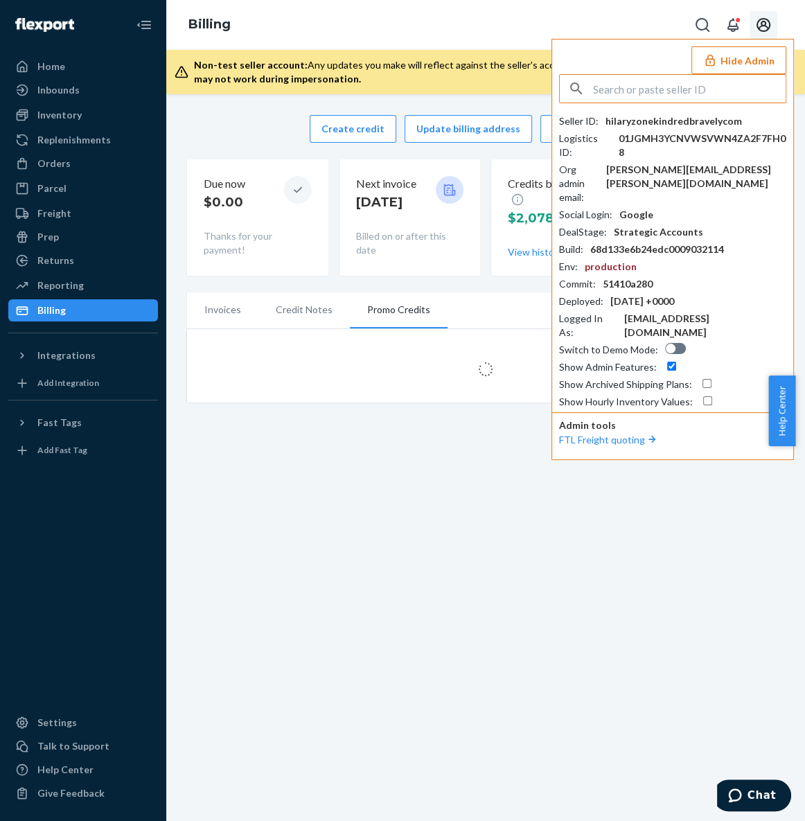
click at [764, 22] on icon "Open account menu" at bounding box center [763, 25] width 17 height 17
click at [725, 61] on button "Hide Admin" at bounding box center [739, 60] width 95 height 28
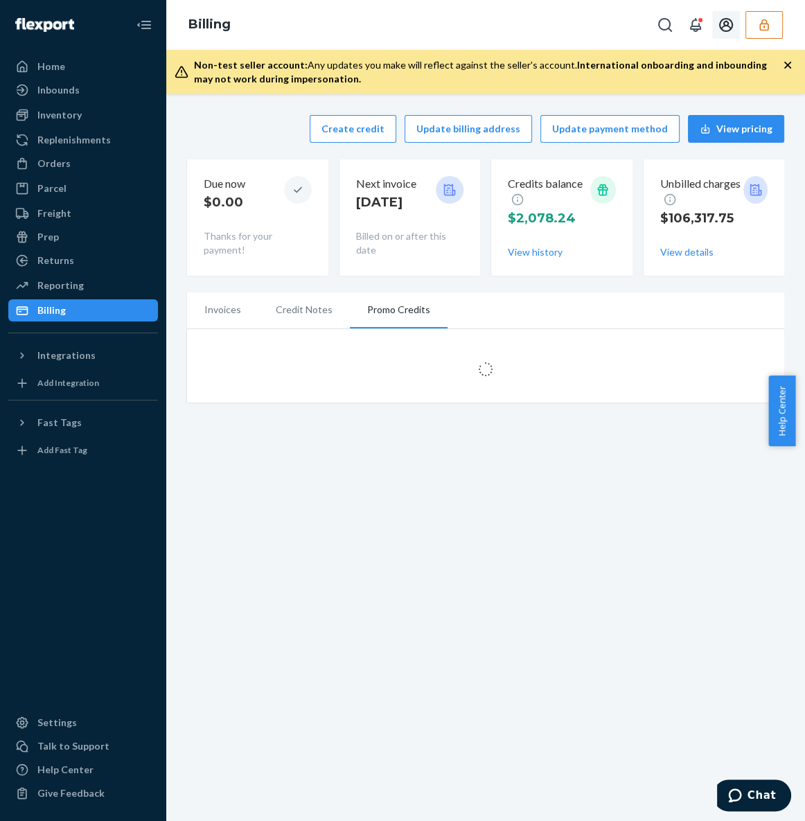
click at [582, 39] on div "Billing" at bounding box center [485, 25] width 639 height 50
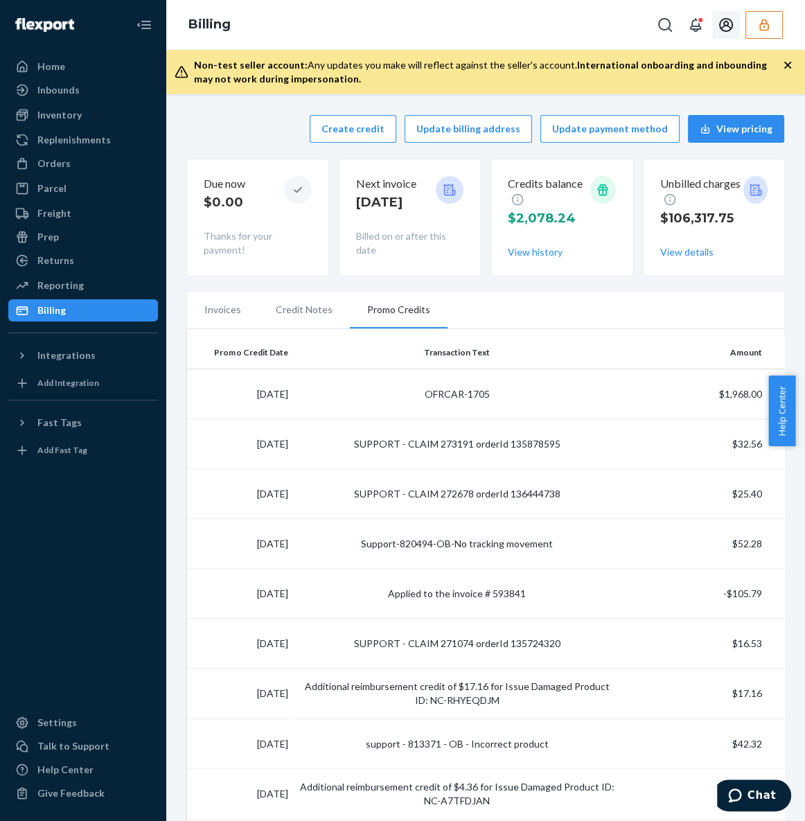
click at [768, 22] on icon "button" at bounding box center [764, 25] width 14 height 14
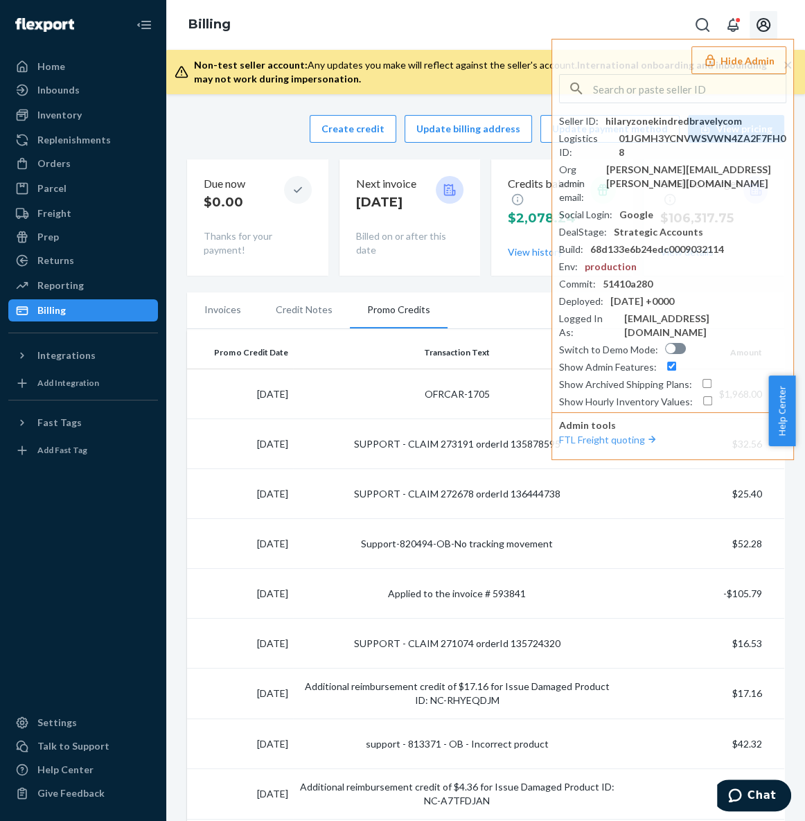
click at [595, 19] on div "Billing Hide Admin Seller ID : hilaryzonekindredbravelycom Logistics ID : 01JGM…" at bounding box center [485, 25] width 639 height 50
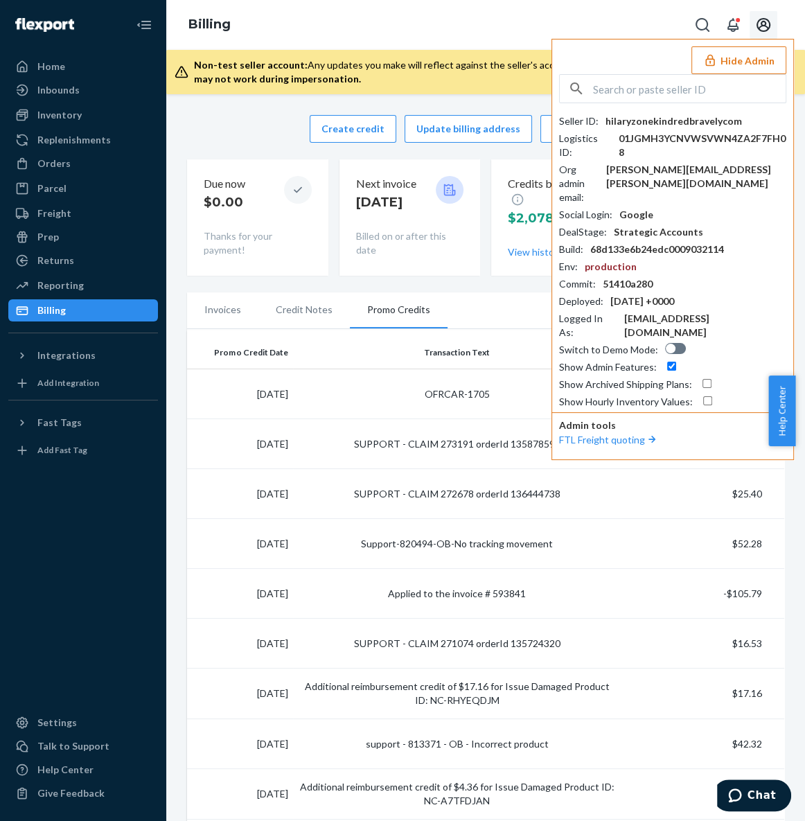
click at [717, 69] on button "Hide Admin" at bounding box center [739, 60] width 95 height 28
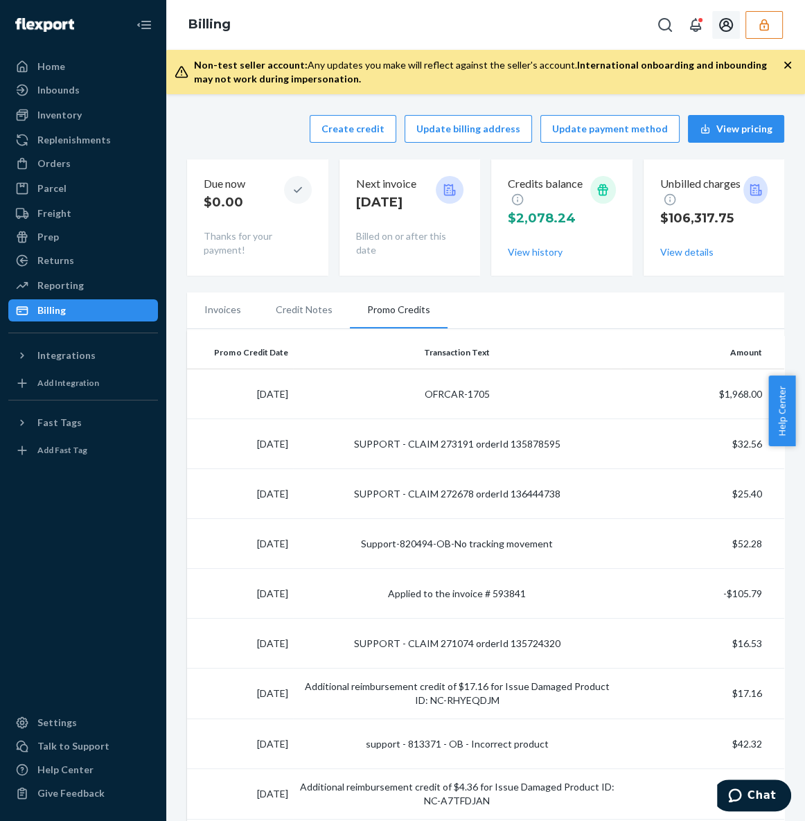
click at [729, 64] on span "International onboarding and inbounding may not work during impersonation." at bounding box center [480, 72] width 573 height 26
click at [773, 26] on button "button" at bounding box center [764, 25] width 37 height 28
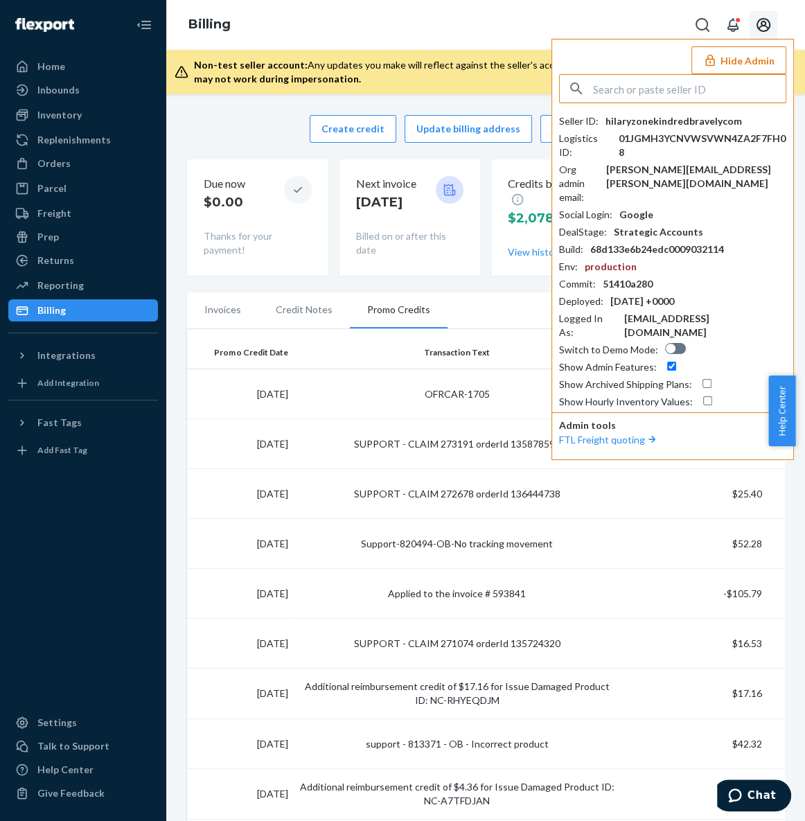
click at [631, 94] on input "text" at bounding box center [689, 89] width 193 height 28
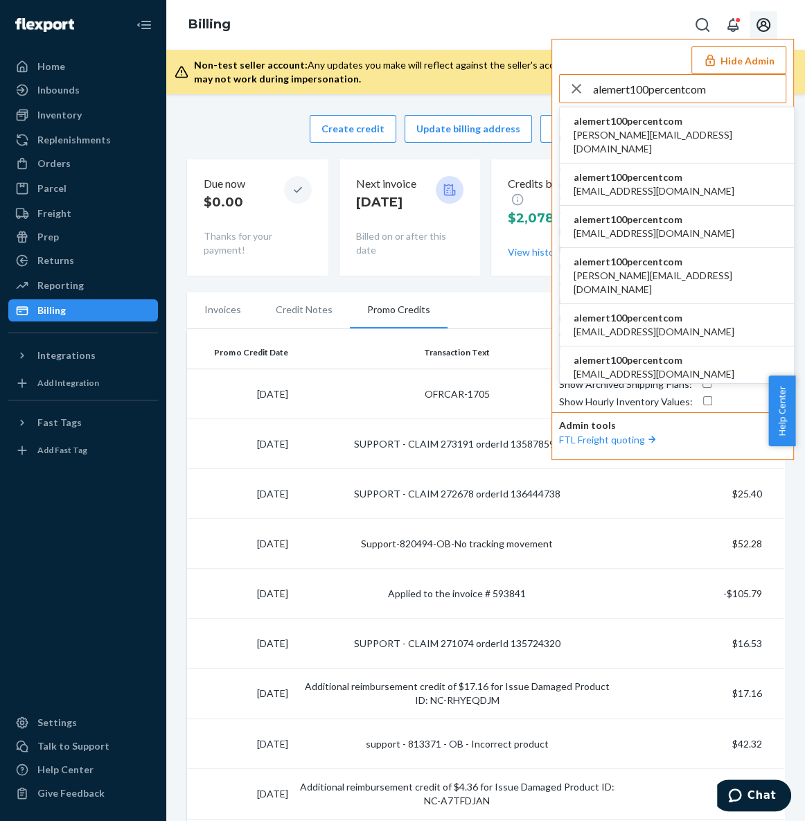
type input "alemert100percentcom"
click at [658, 125] on span "alemert100percentcom" at bounding box center [677, 121] width 206 height 14
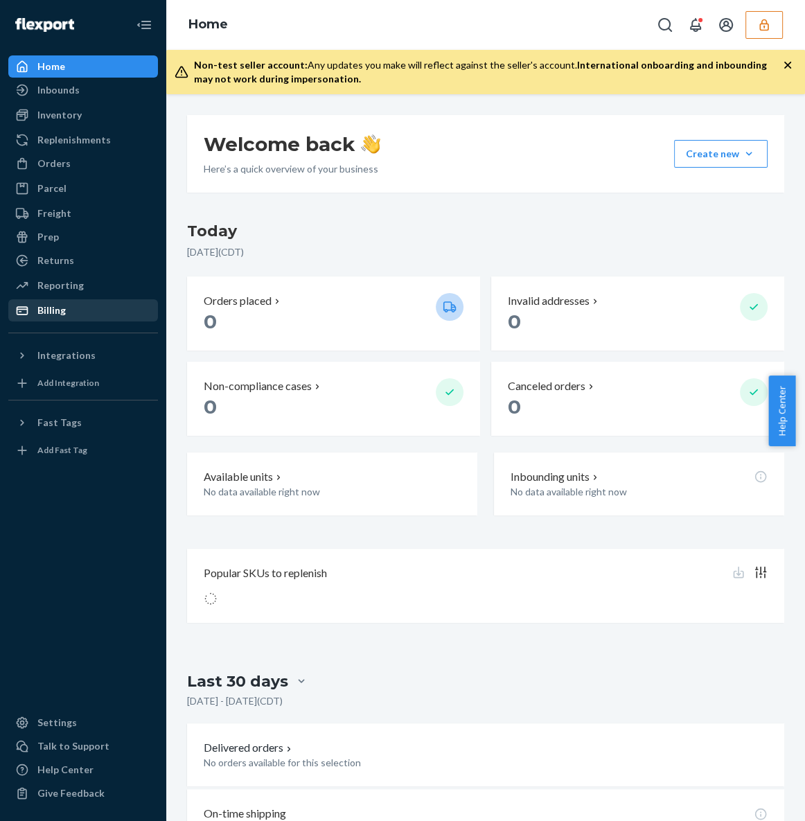
click at [62, 307] on div "Billing" at bounding box center [51, 310] width 28 height 14
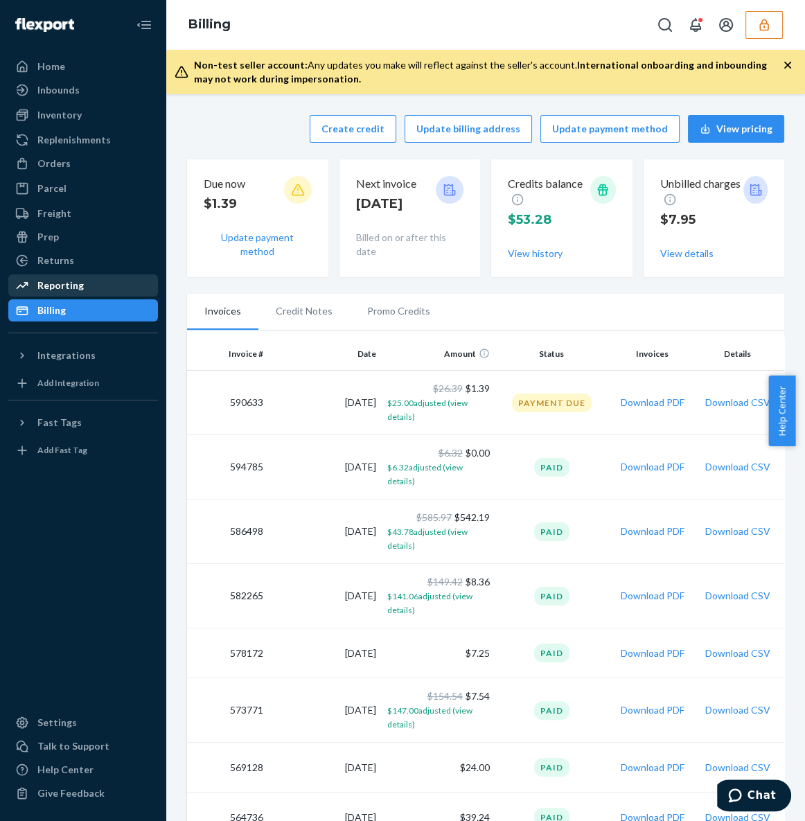
click at [101, 285] on div "Reporting" at bounding box center [83, 285] width 147 height 19
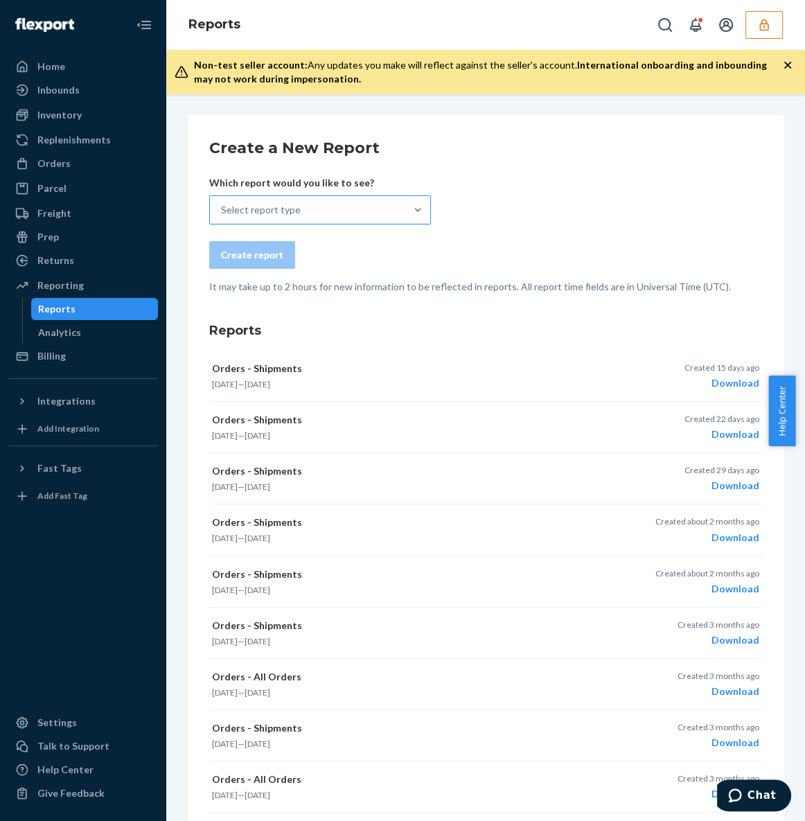
click at [317, 212] on div "Select report type" at bounding box center [307, 210] width 195 height 28
click at [222, 212] on input "Select report type" at bounding box center [221, 210] width 1 height 14
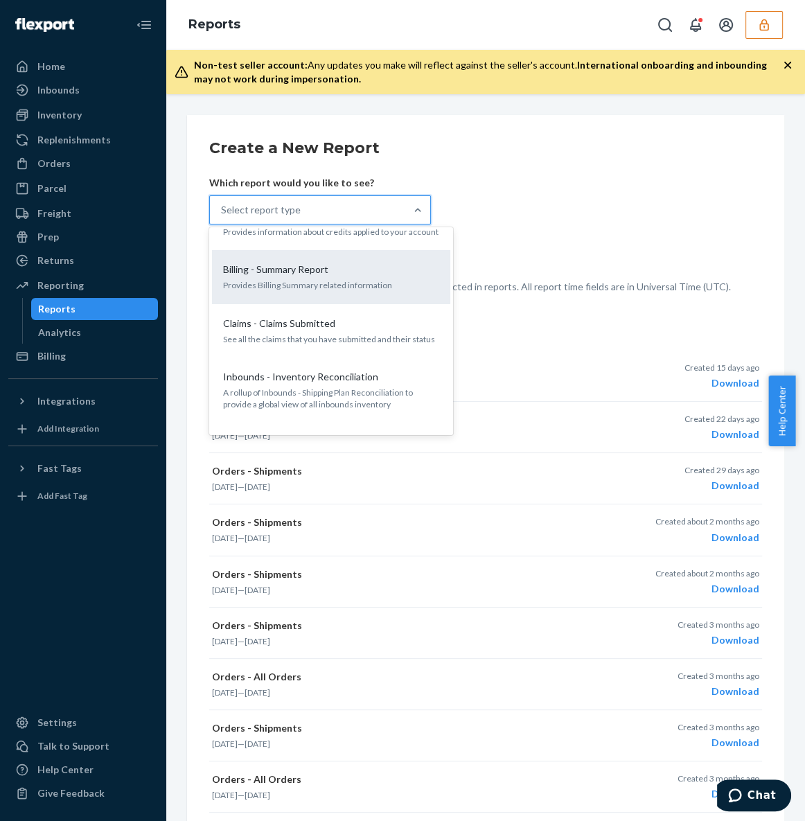
scroll to position [125, 0]
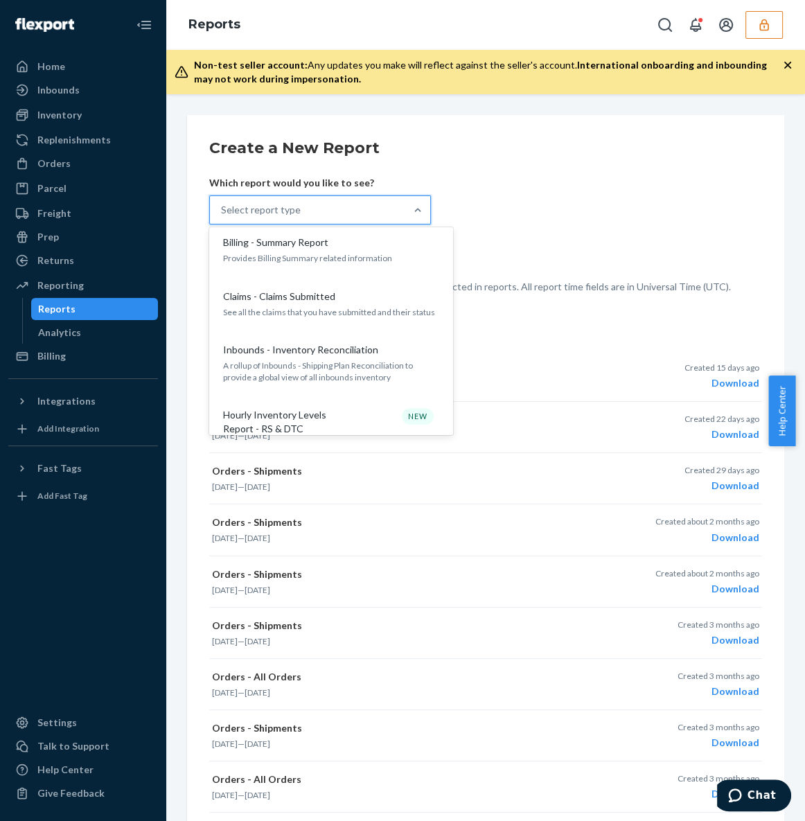
click at [667, 204] on form "Create a New Report Which report would you like to see? option Hourly Inventory…" at bounding box center [485, 215] width 553 height 157
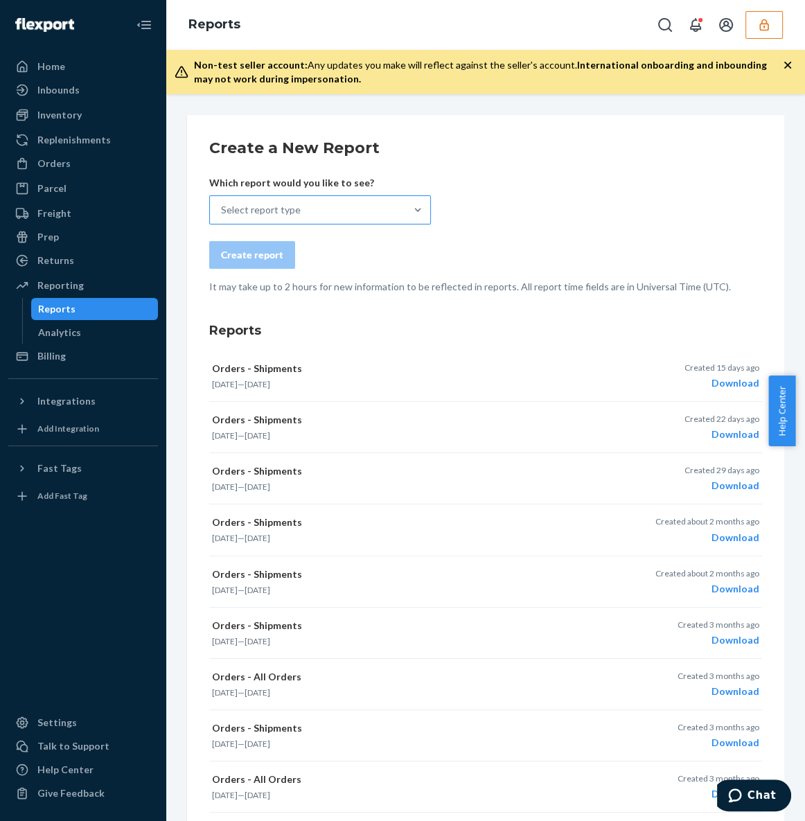
click at [295, 205] on div "Select report type" at bounding box center [261, 210] width 80 height 14
click at [222, 205] on input "Select report type" at bounding box center [221, 210] width 1 height 14
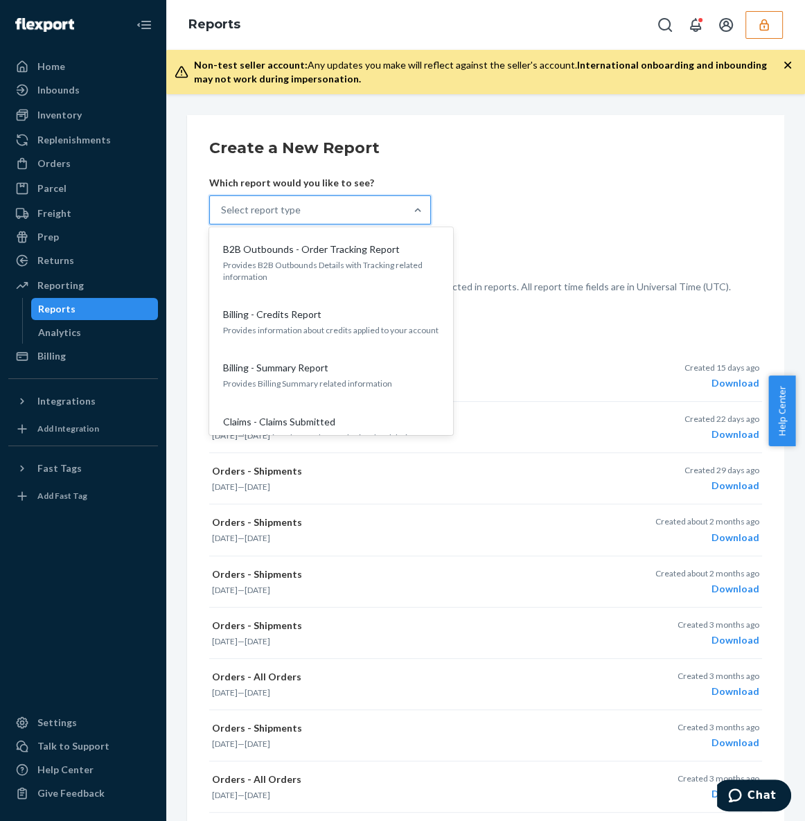
click at [597, 207] on form "Create a New Report Which report would you like to see? option Billing - Summar…" at bounding box center [485, 215] width 553 height 157
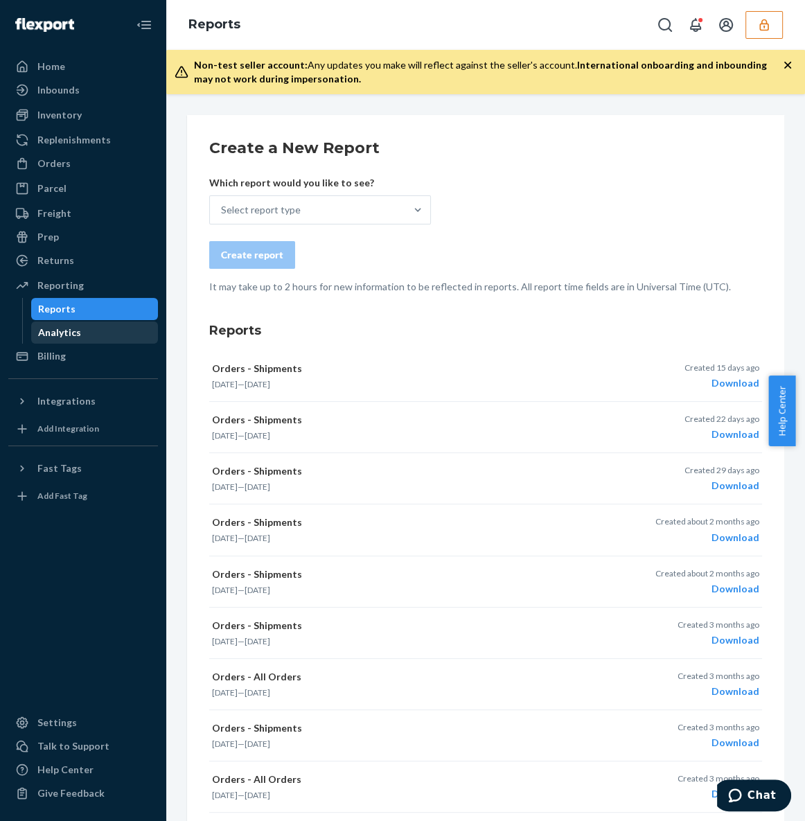
drag, startPoint x: 82, startPoint y: 337, endPoint x: 96, endPoint y: 330, distance: 14.9
click at [83, 337] on div "Analytics" at bounding box center [95, 332] width 125 height 19
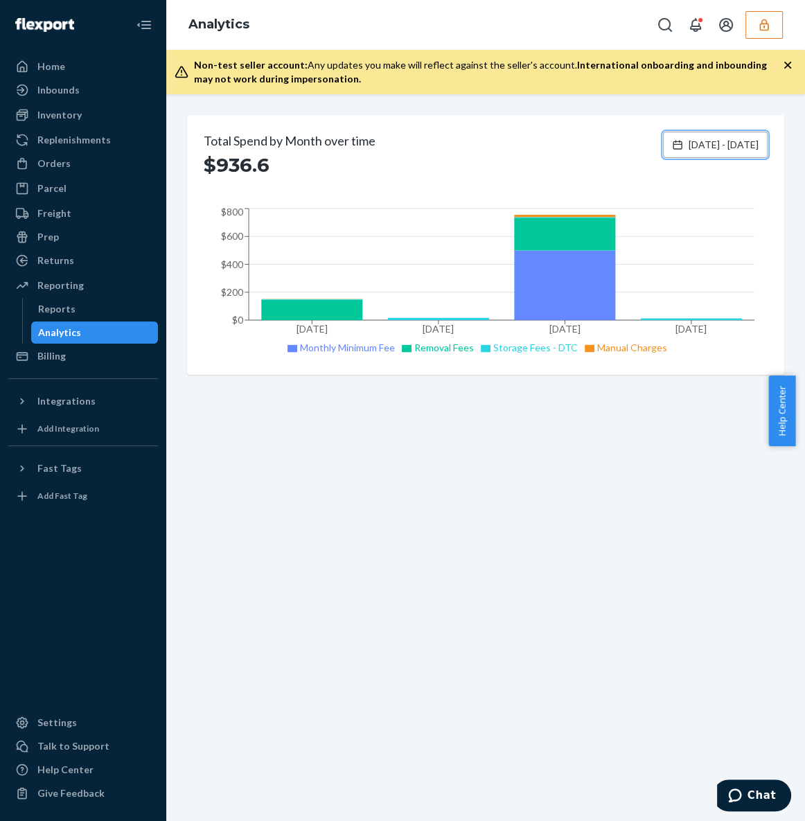
click at [707, 149] on span "[DATE] - [DATE]" at bounding box center [724, 145] width 70 height 14
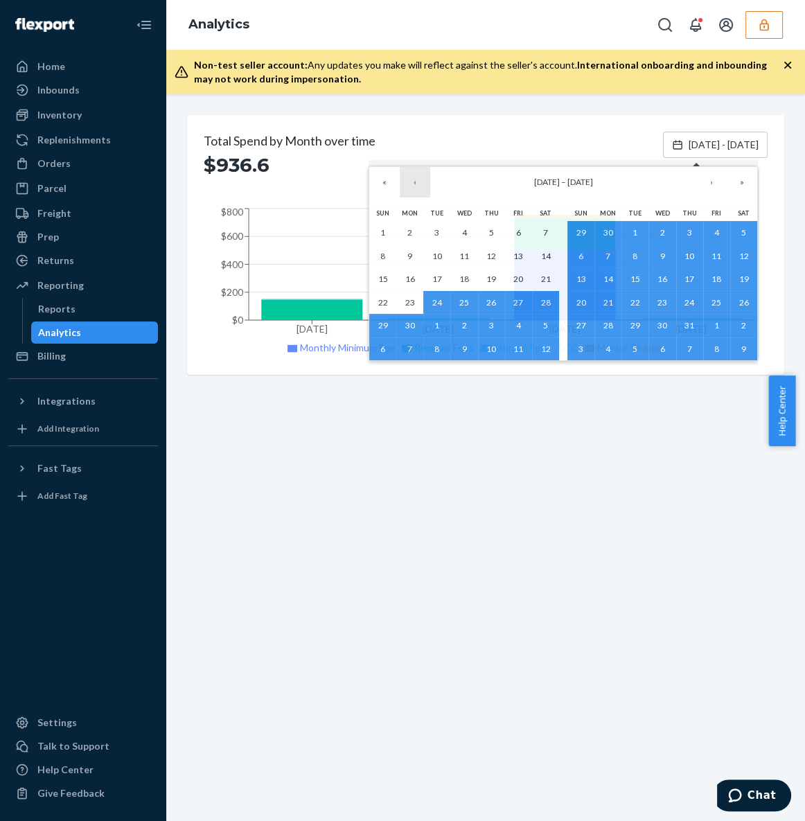
click at [425, 179] on button "‹" at bounding box center [415, 182] width 30 height 30
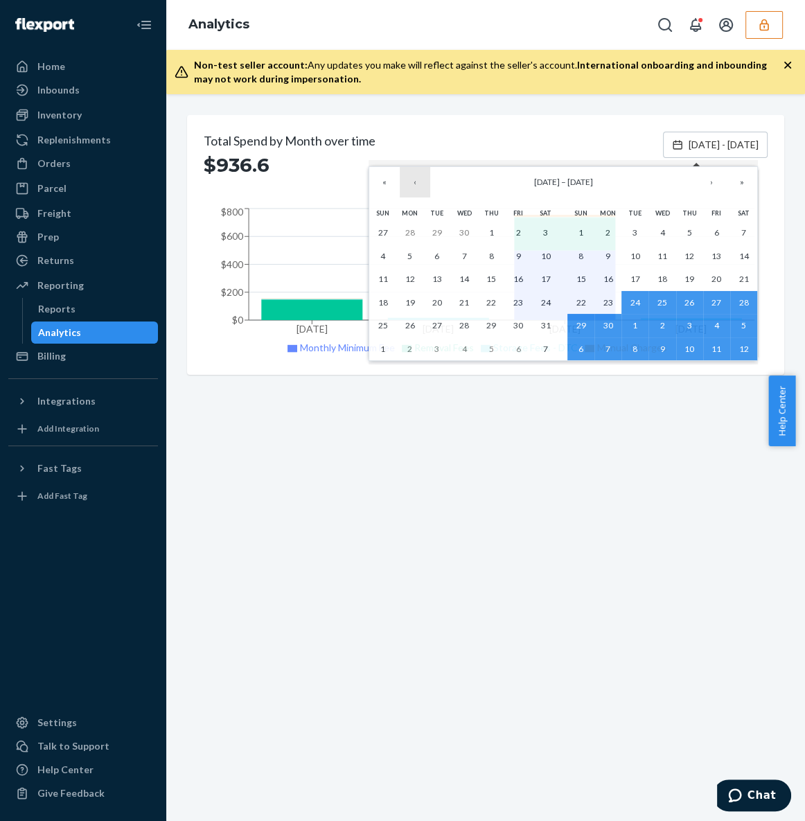
click at [425, 179] on button "‹" at bounding box center [415, 182] width 30 height 30
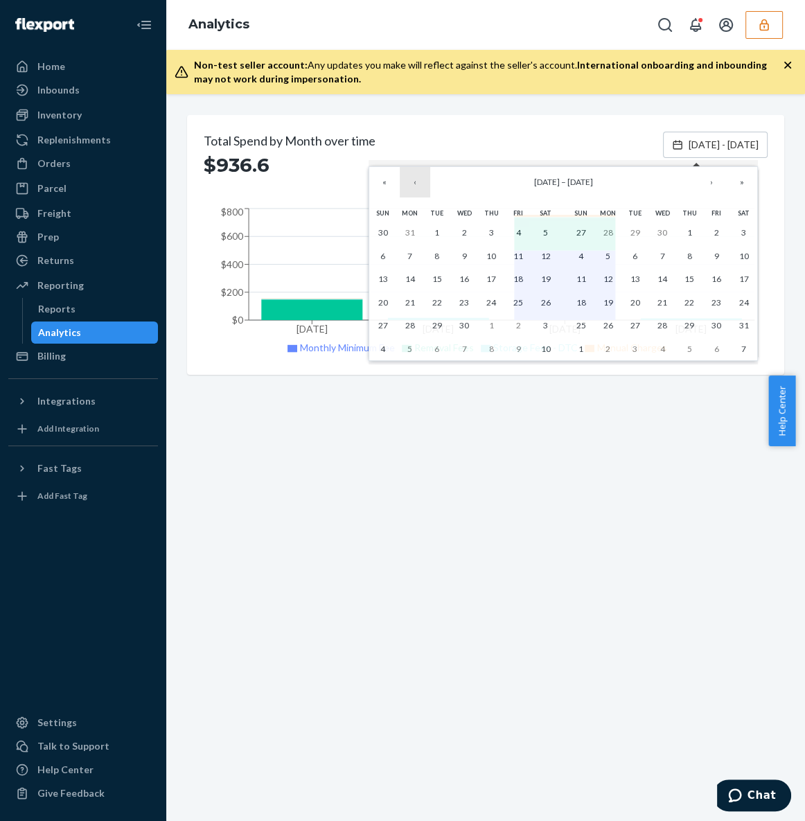
click at [425, 179] on button "‹" at bounding box center [415, 182] width 30 height 30
click at [554, 230] on button "1" at bounding box center [545, 233] width 27 height 24
click at [730, 186] on button "»" at bounding box center [742, 182] width 30 height 30
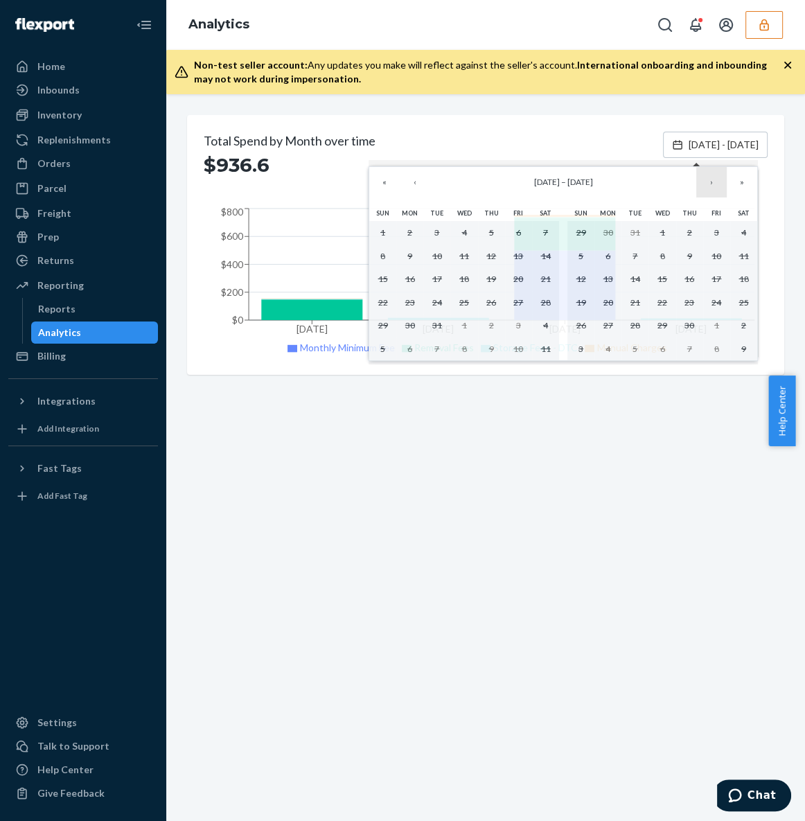
click at [723, 186] on button "›" at bounding box center [711, 182] width 30 height 30
click at [392, 184] on button "«" at bounding box center [384, 182] width 30 height 30
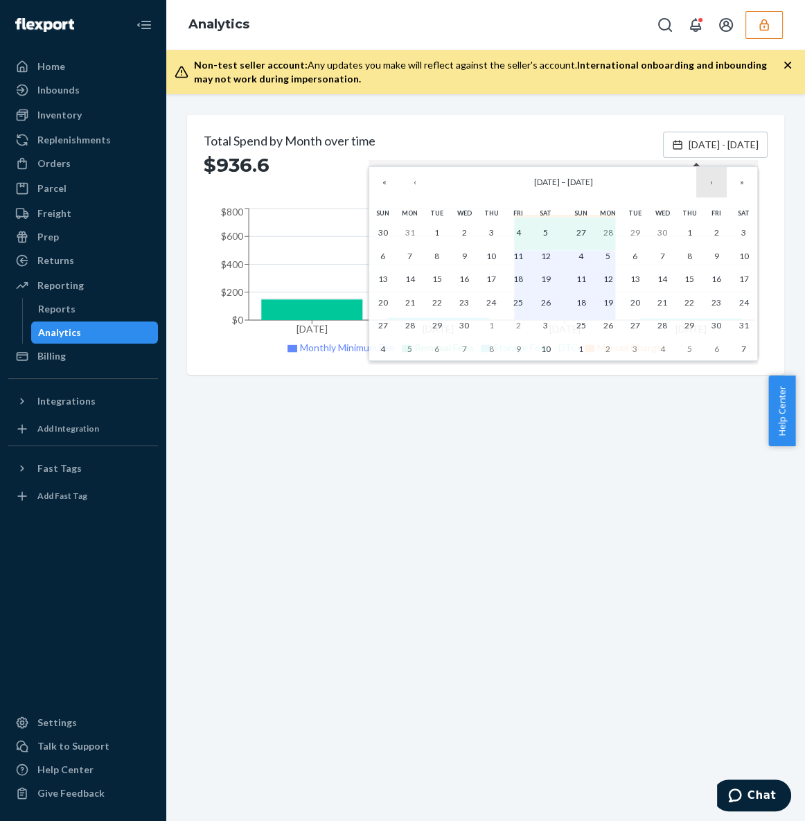
click at [714, 186] on button "›" at bounding box center [711, 182] width 30 height 30
click at [713, 186] on button "›" at bounding box center [711, 182] width 30 height 30
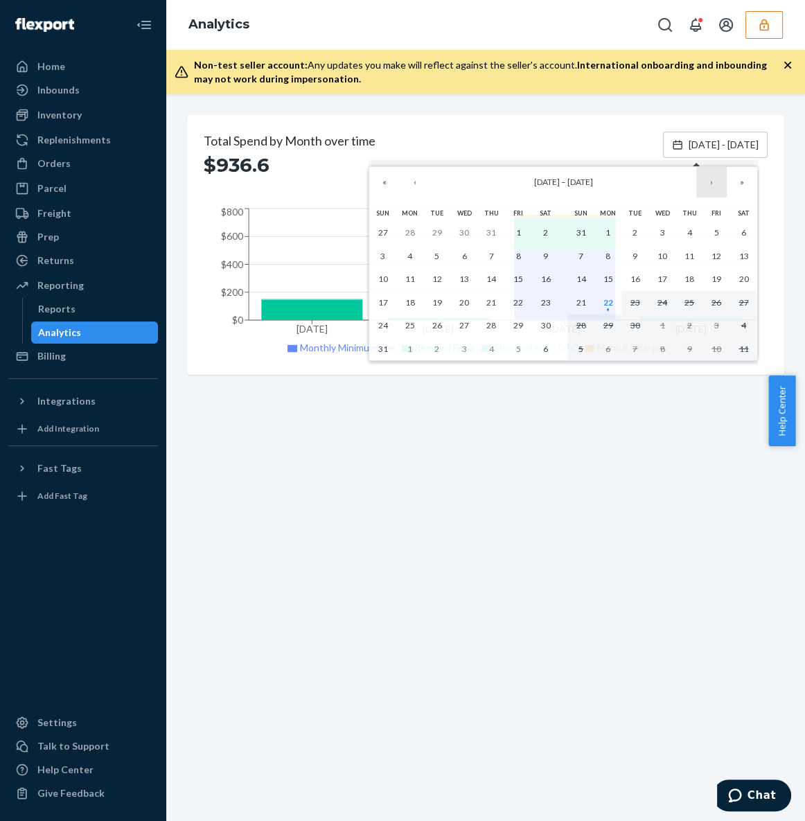
click at [713, 186] on button "›" at bounding box center [711, 182] width 30 height 30
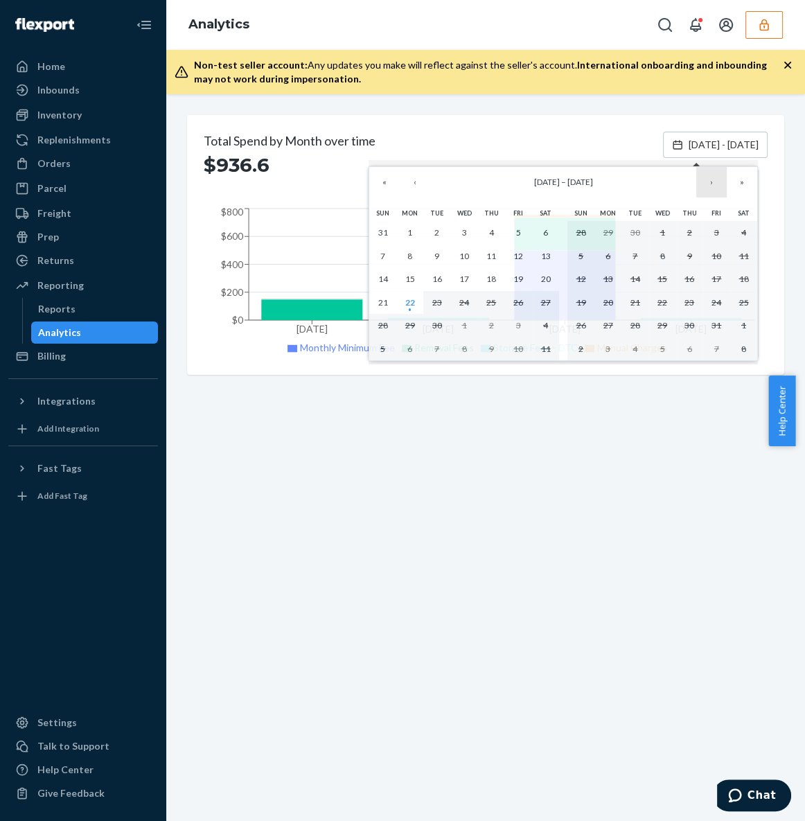
click at [713, 186] on button "›" at bounding box center [711, 182] width 30 height 30
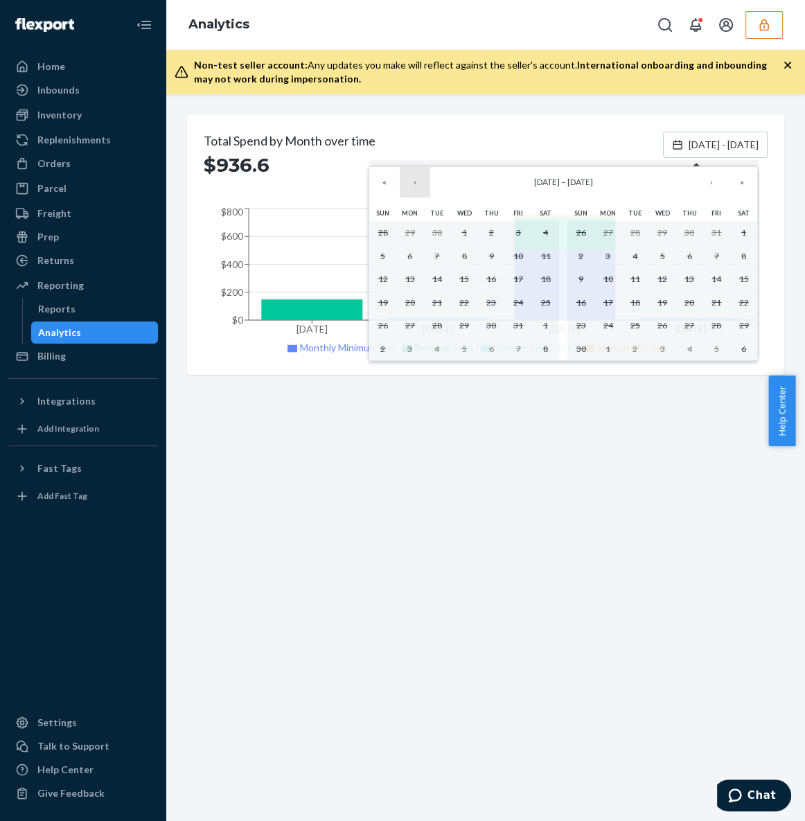
click at [427, 187] on button "‹" at bounding box center [415, 182] width 30 height 30
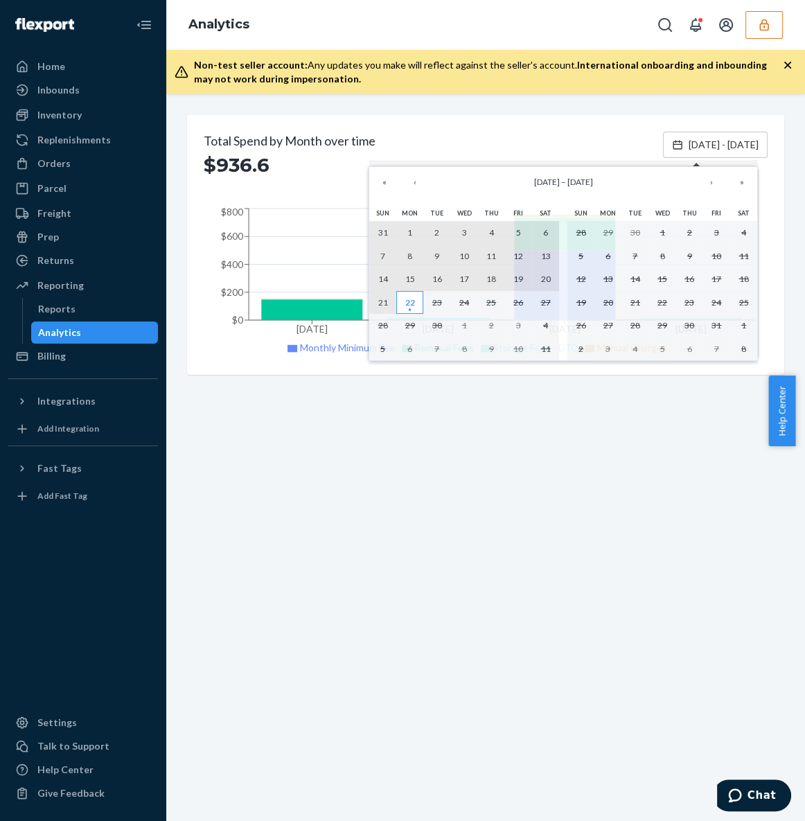
click at [410, 300] on abbr "22" at bounding box center [410, 302] width 10 height 10
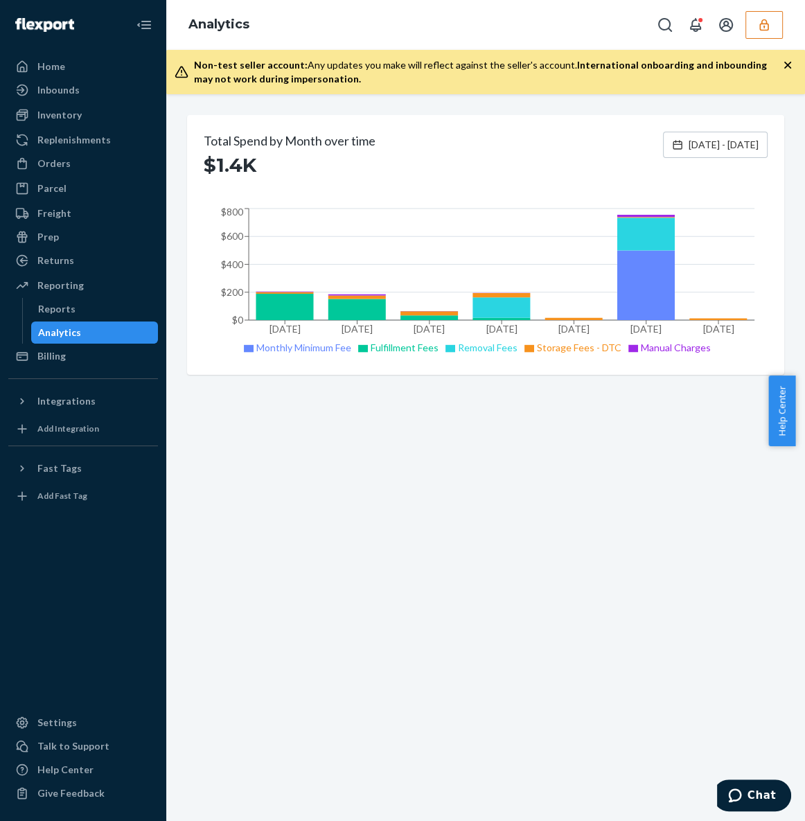
click at [565, 497] on div "Total Spend by Month over time $1.4K [DATE] - [DATE] Mar [DATE] [DATE] [DATE] […" at bounding box center [485, 457] width 639 height 727
click at [651, 121] on div "Total Spend by Month over time $1.4K [DATE] - [DATE] Mar [DATE] [DATE] [DATE] […" at bounding box center [485, 245] width 597 height 260
click at [765, 31] on button "button" at bounding box center [764, 25] width 37 height 28
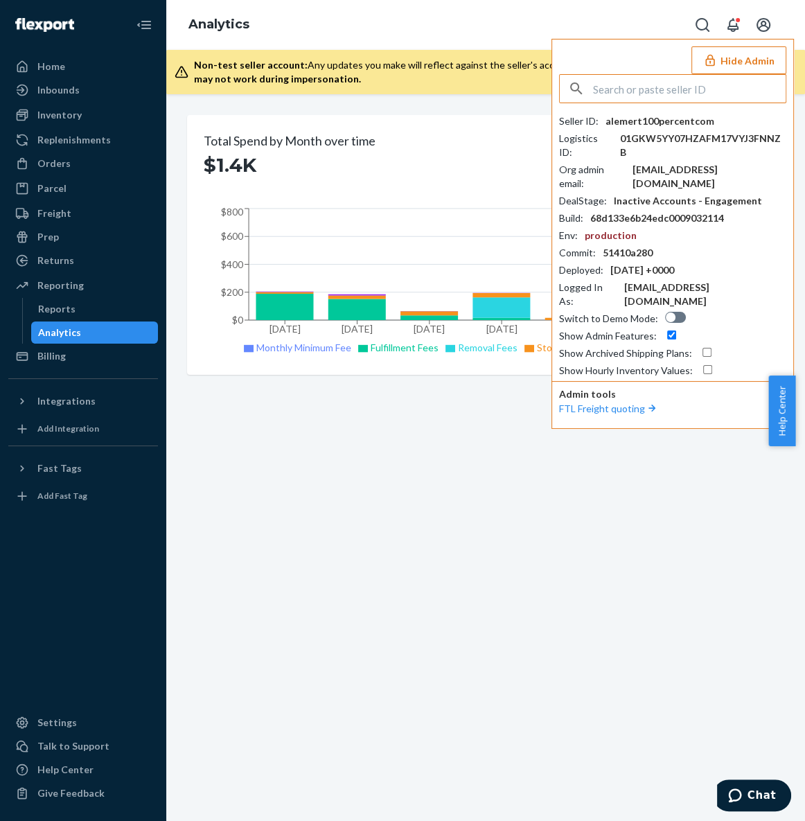
click at [712, 94] on input "text" at bounding box center [689, 89] width 193 height 28
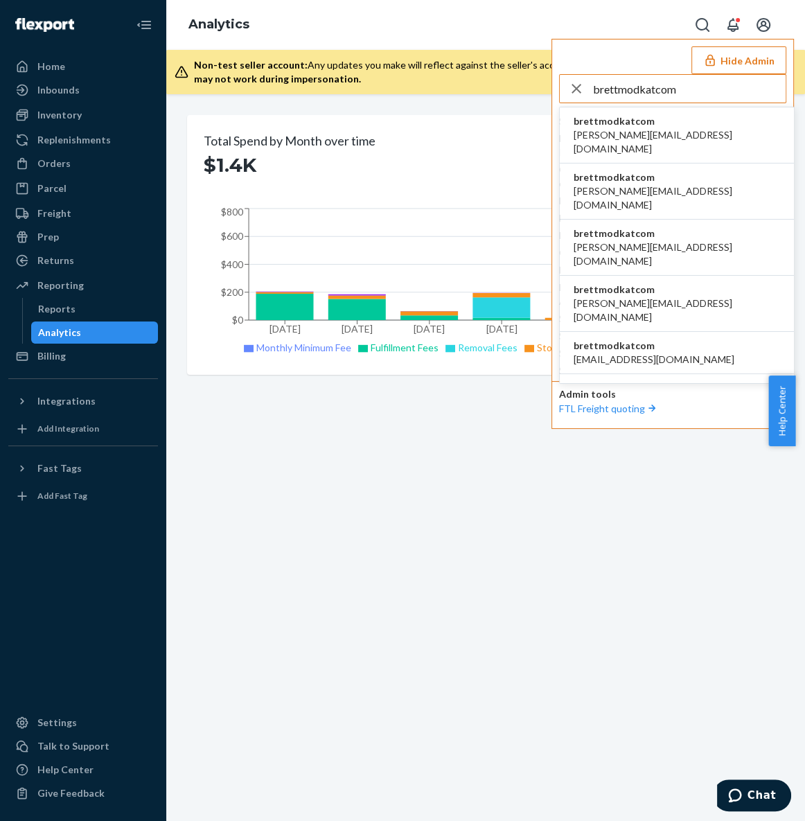
type input "brettmodkatcom"
click at [670, 134] on li "brettmodkatcom [PERSON_NAME][EMAIL_ADDRESS][DOMAIN_NAME]" at bounding box center [677, 135] width 234 height 56
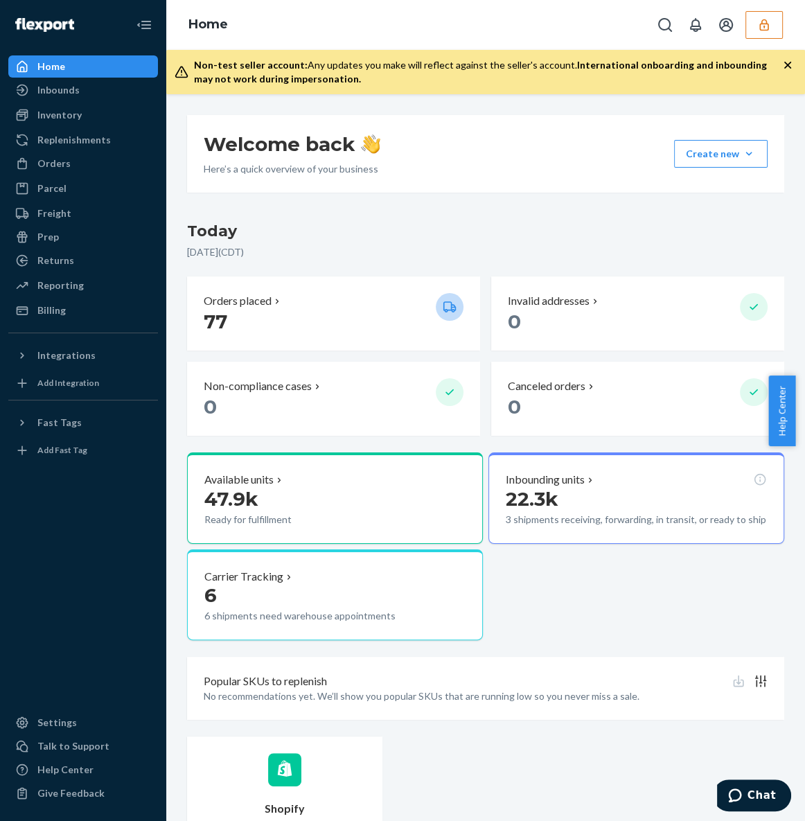
click at [636, 613] on div "Available units 47.9k Ready for fulfillment Inbounding units 22.3k 3 shipments …" at bounding box center [485, 546] width 597 height 188
click at [755, 33] on button "button" at bounding box center [764, 25] width 37 height 28
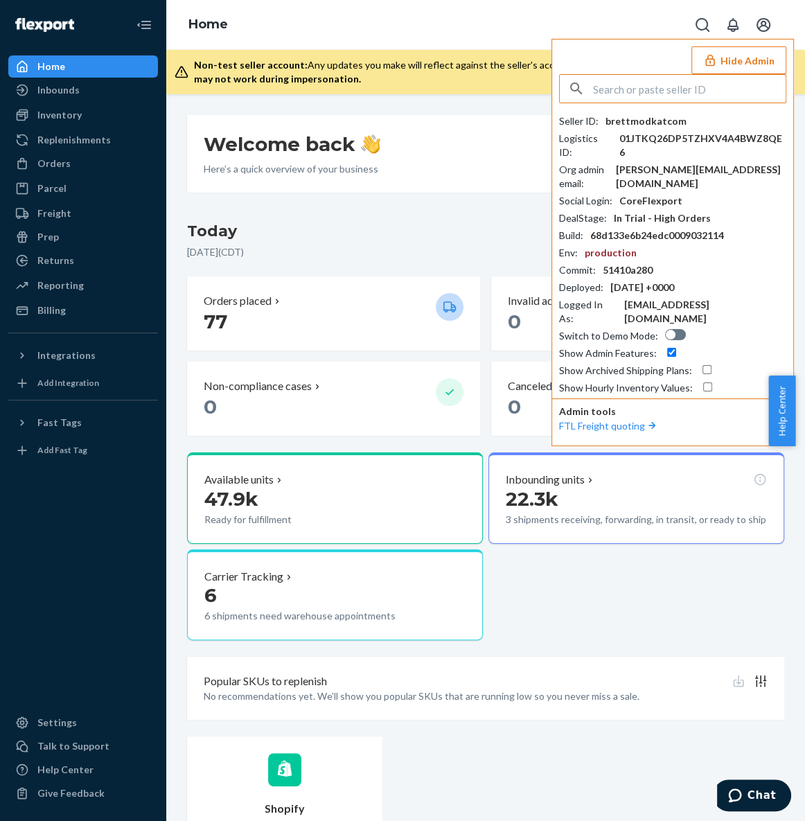
click at [704, 95] on input "text" at bounding box center [689, 89] width 193 height 28
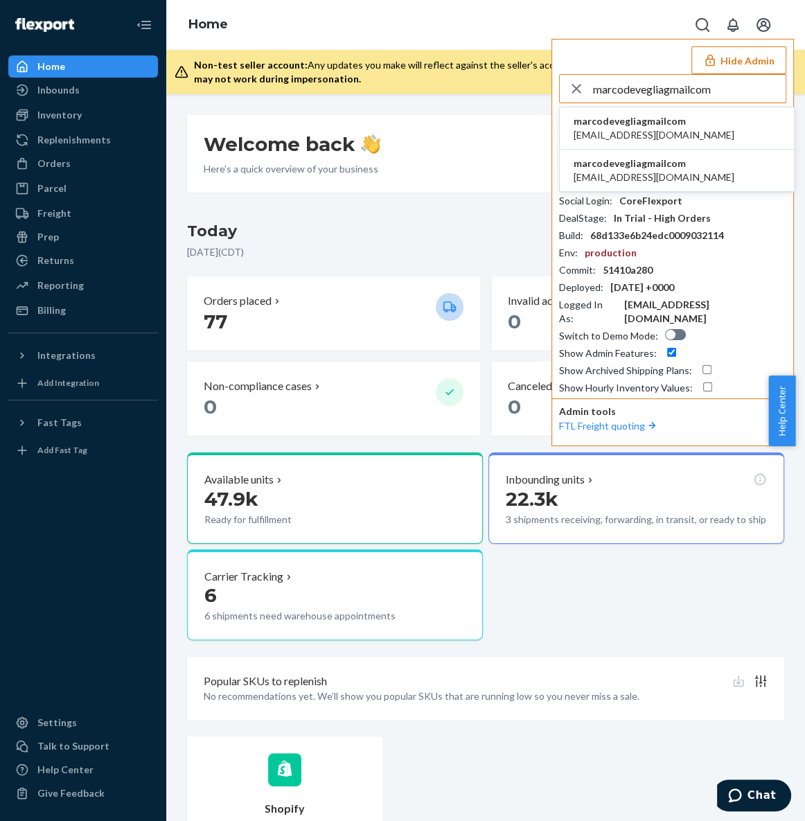
type input "marcodevegliagmailcom"
click at [667, 137] on span "[EMAIL_ADDRESS][DOMAIN_NAME]" at bounding box center [654, 135] width 161 height 14
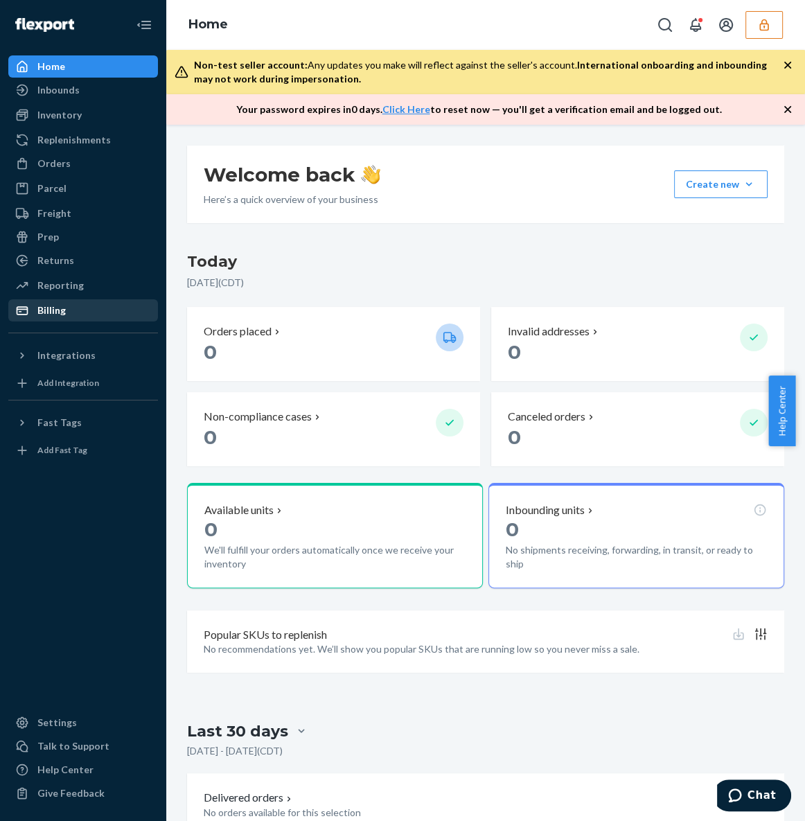
click at [62, 314] on div "Billing" at bounding box center [51, 310] width 28 height 14
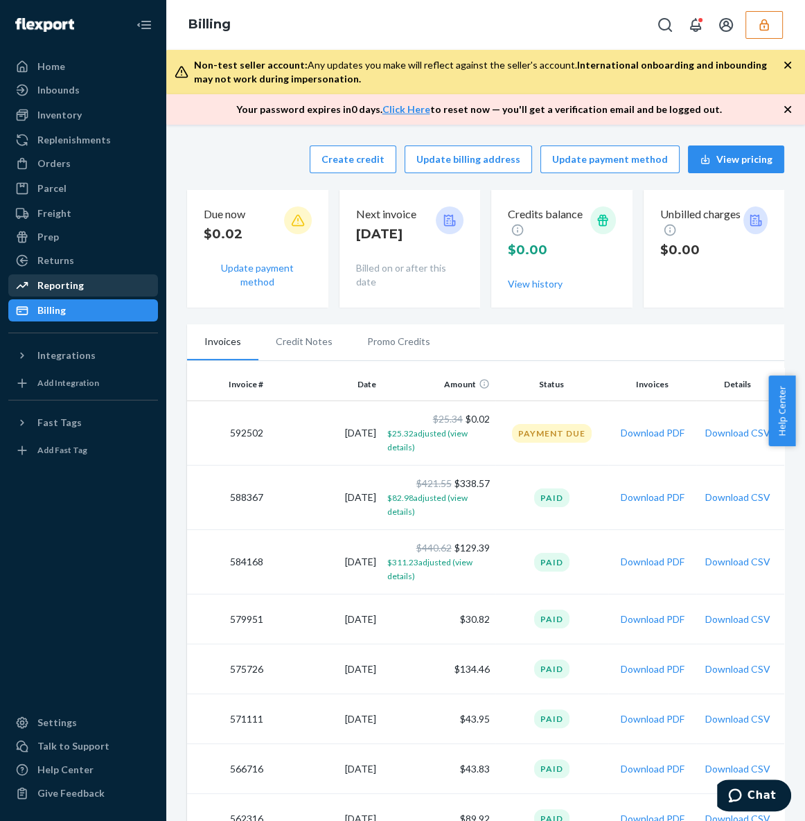
click at [52, 292] on div "Reporting" at bounding box center [83, 285] width 147 height 19
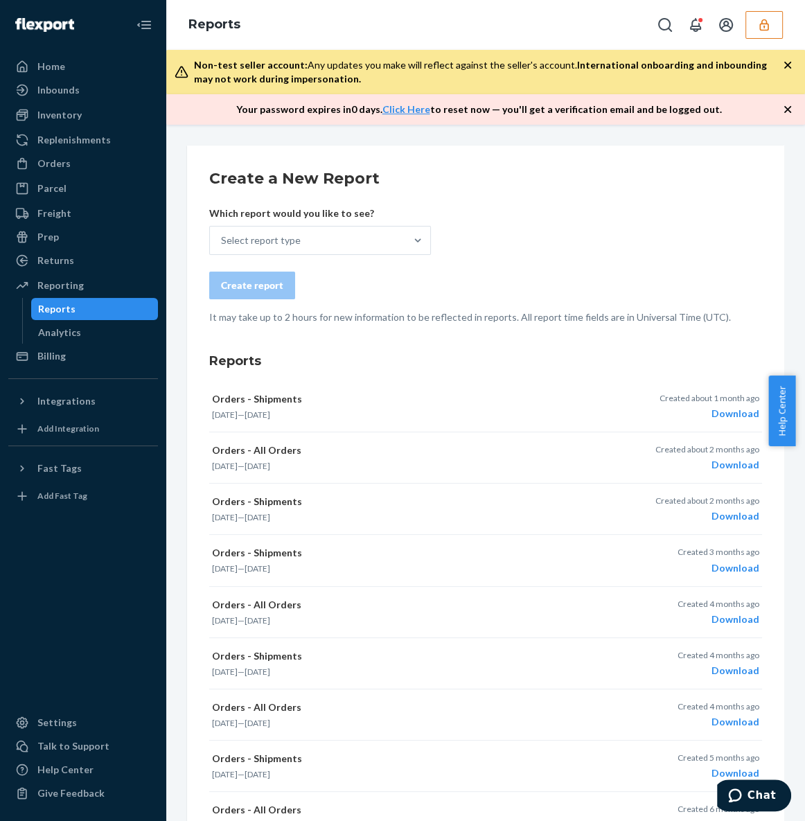
click at [767, 29] on icon "button" at bounding box center [763, 25] width 9 height 12
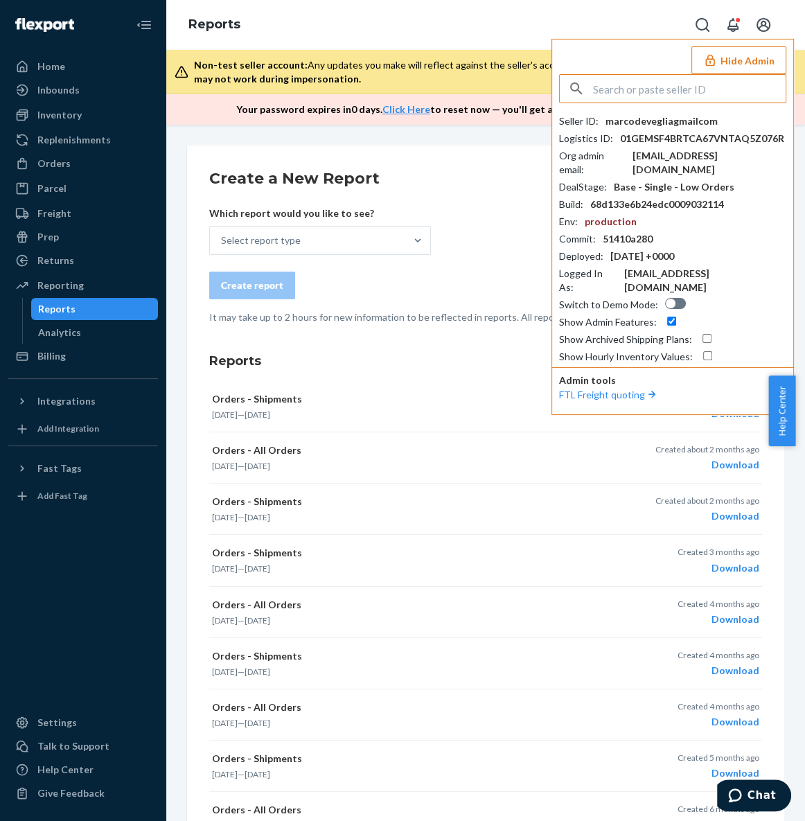
click at [714, 89] on input "text" at bounding box center [689, 89] width 193 height 28
type input "01GXZJW57NJXVBDWPRB3V9W5NA"
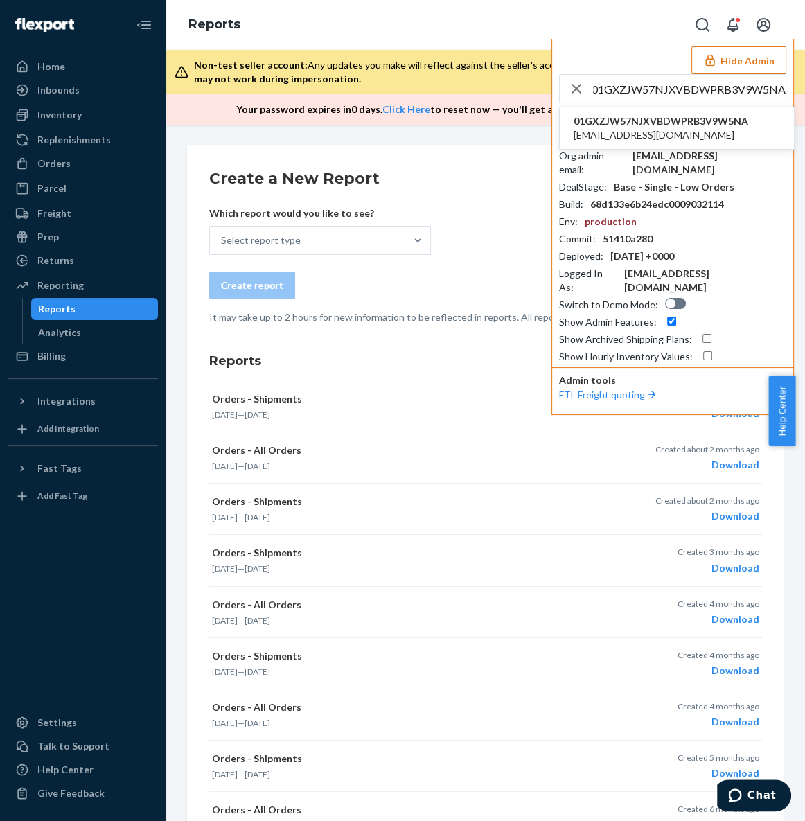
click at [690, 136] on span "[EMAIL_ADDRESS][DOMAIN_NAME]" at bounding box center [661, 135] width 175 height 14
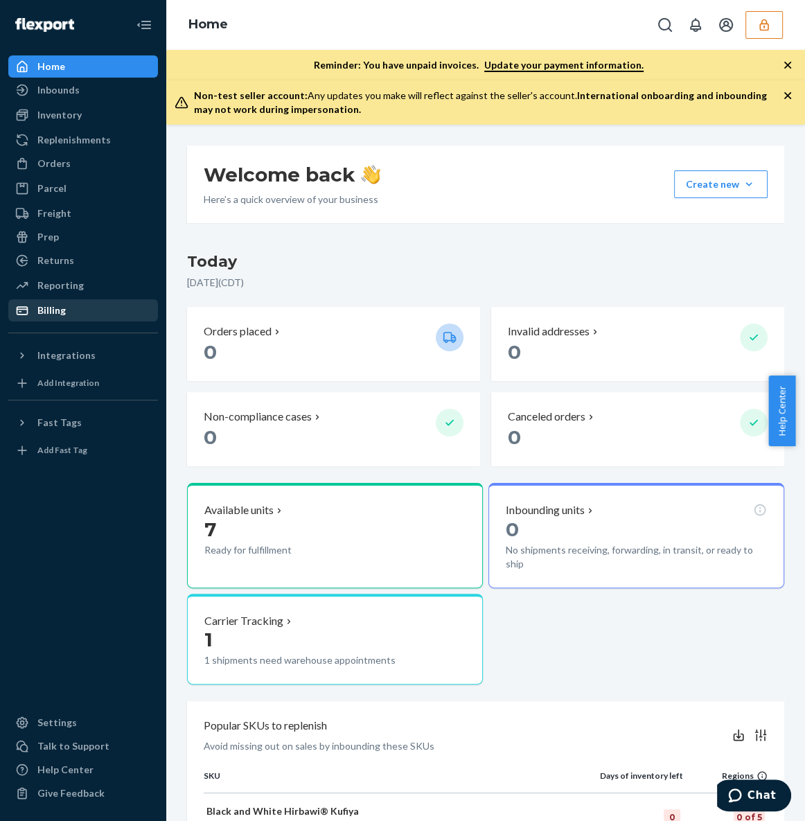
click at [84, 308] on div "Billing" at bounding box center [83, 310] width 147 height 19
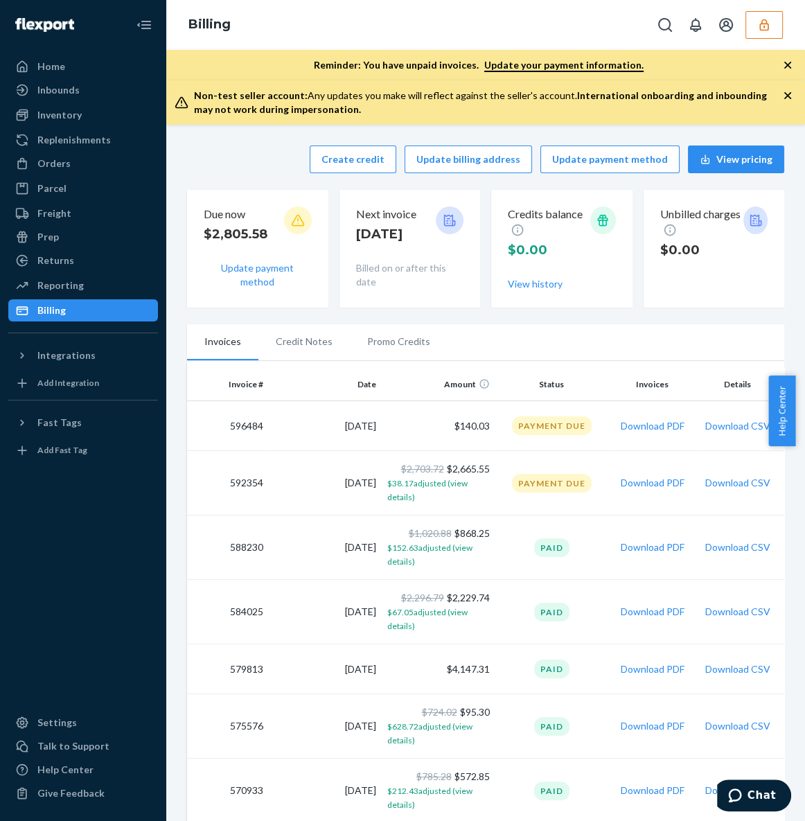
click at [781, 30] on button "button" at bounding box center [764, 25] width 37 height 28
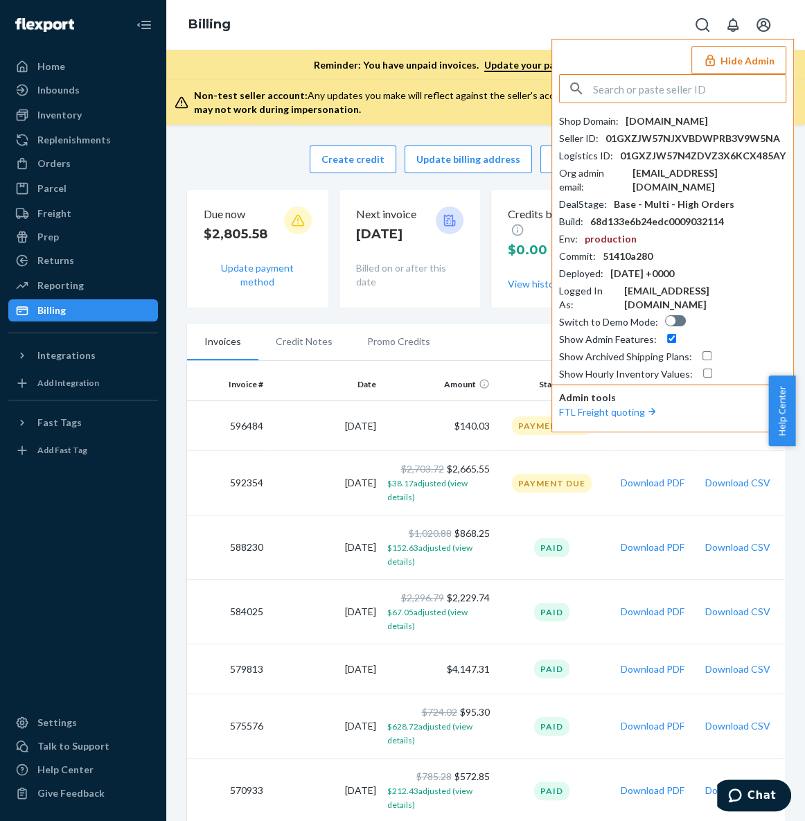
click at [689, 97] on input "text" at bounding box center [689, 89] width 193 height 28
type input "sushan2011163com"
click at [676, 132] on li "sushan2011163com [EMAIL_ADDRESS][DOMAIN_NAME]" at bounding box center [677, 128] width 234 height 42
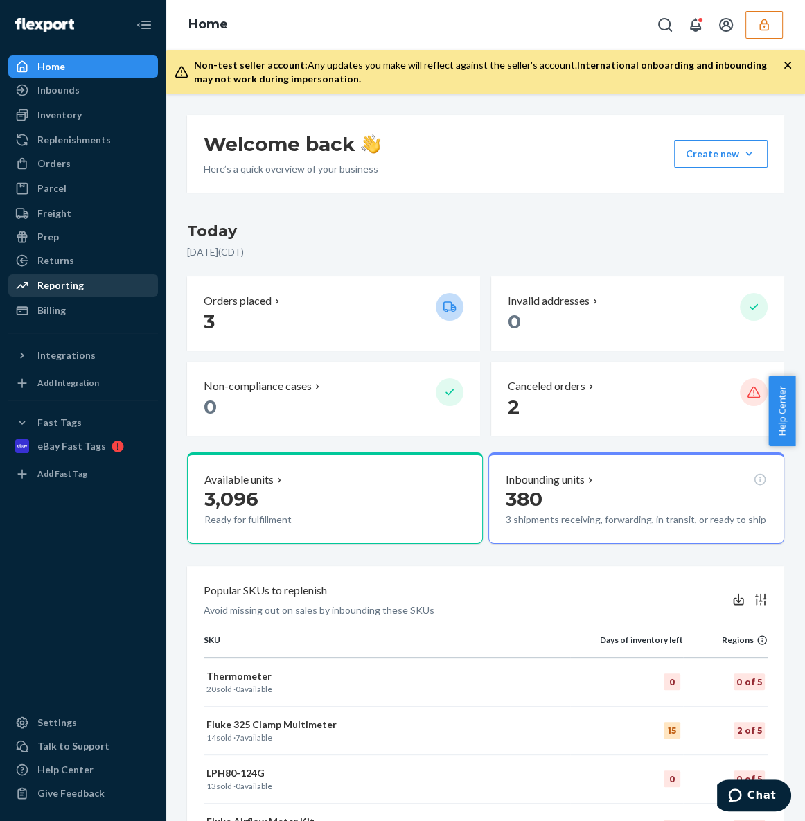
click at [87, 289] on div "Reporting" at bounding box center [83, 285] width 147 height 19
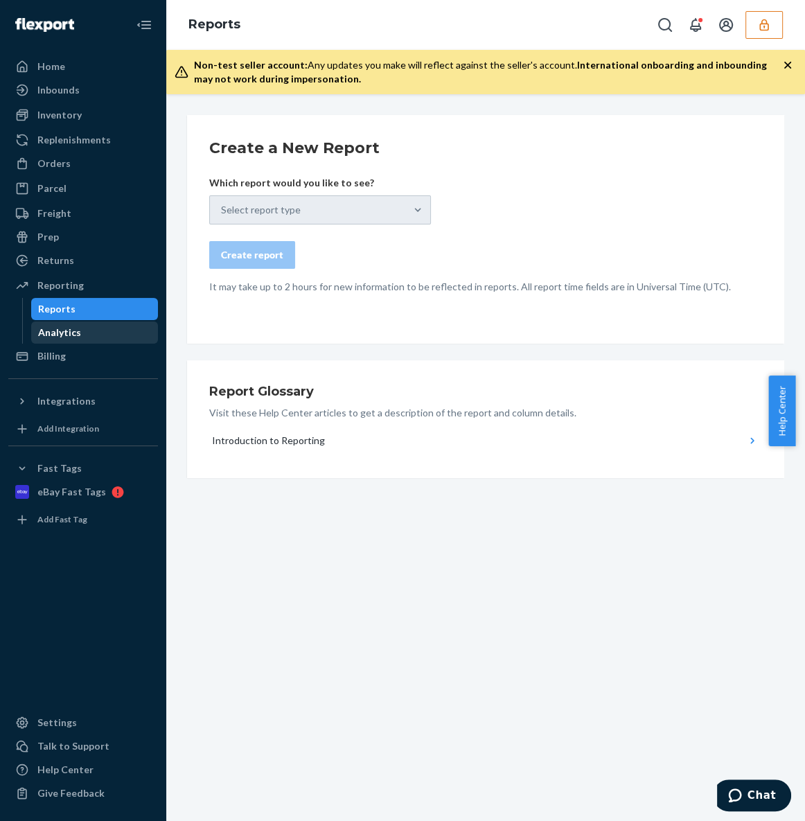
click at [70, 333] on div "Analytics" at bounding box center [59, 333] width 43 height 14
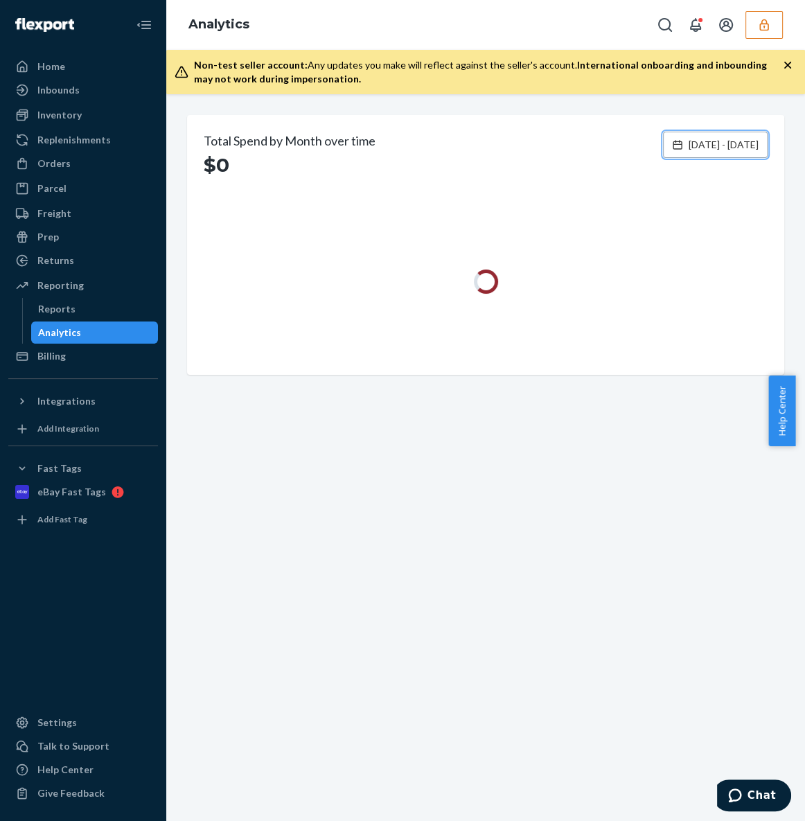
click at [667, 152] on button "[DATE] - [DATE]" at bounding box center [715, 145] width 105 height 26
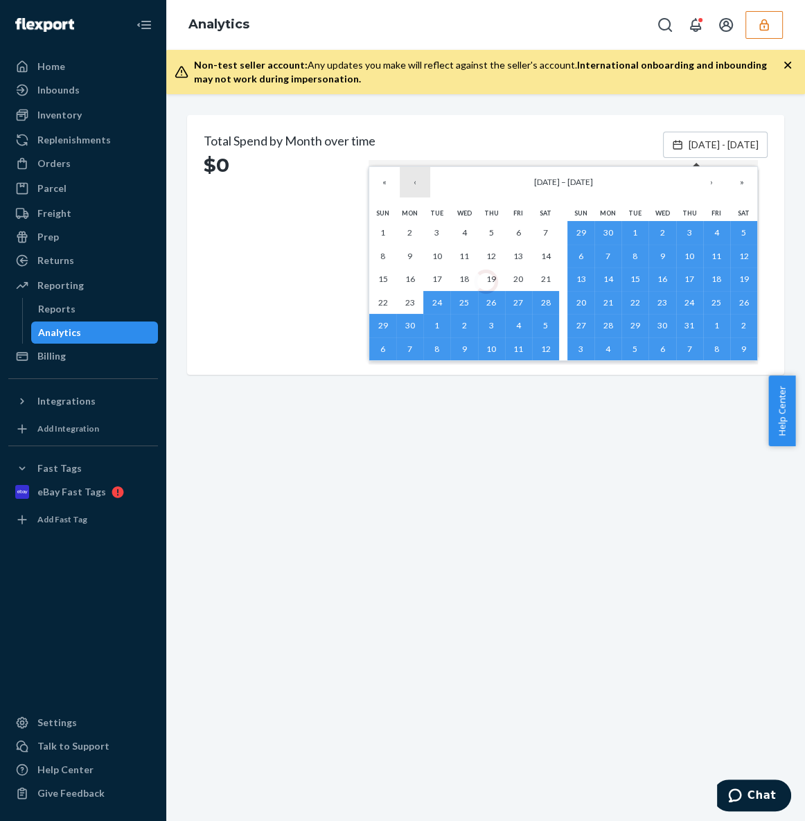
click at [418, 185] on button "‹" at bounding box center [415, 182] width 30 height 30
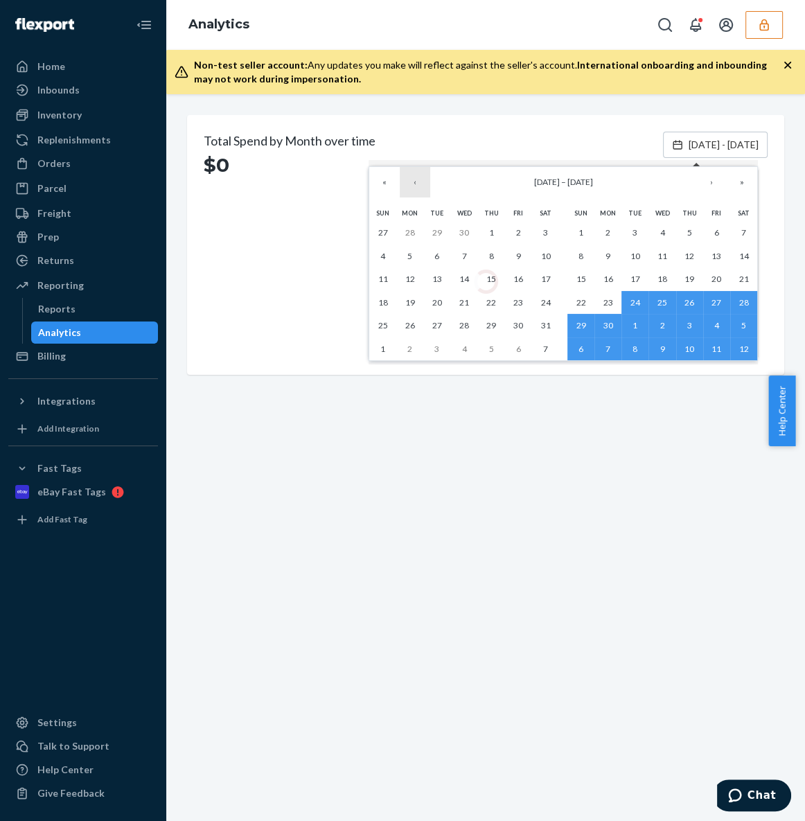
click at [418, 185] on button "‹" at bounding box center [415, 182] width 30 height 30
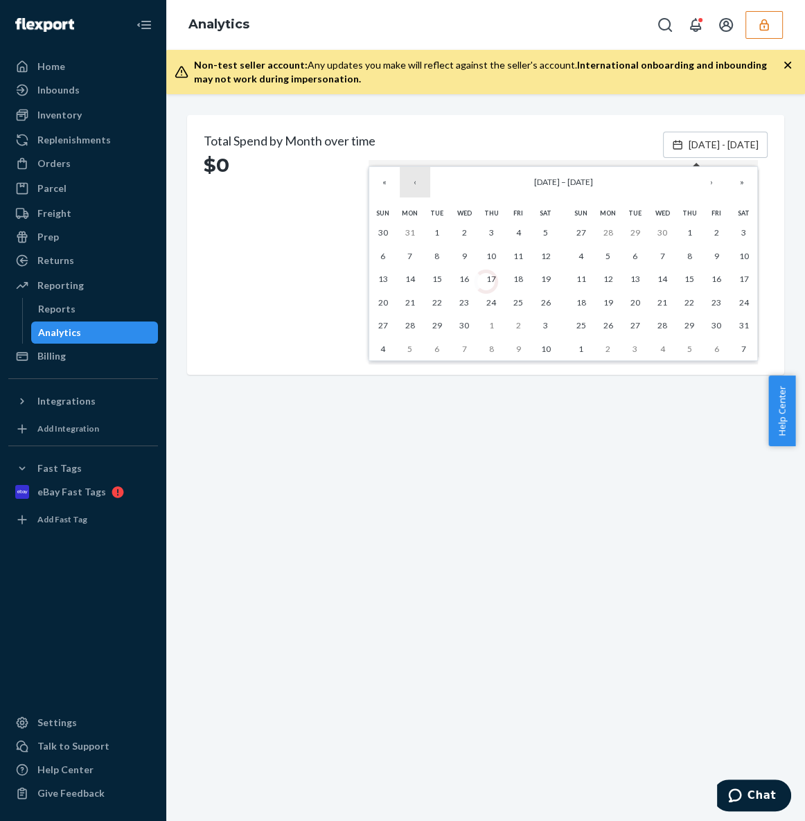
click at [414, 185] on button "‹" at bounding box center [415, 182] width 30 height 30
click at [543, 229] on abbr "1" at bounding box center [545, 232] width 5 height 10
click at [718, 186] on button "›" at bounding box center [711, 182] width 30 height 30
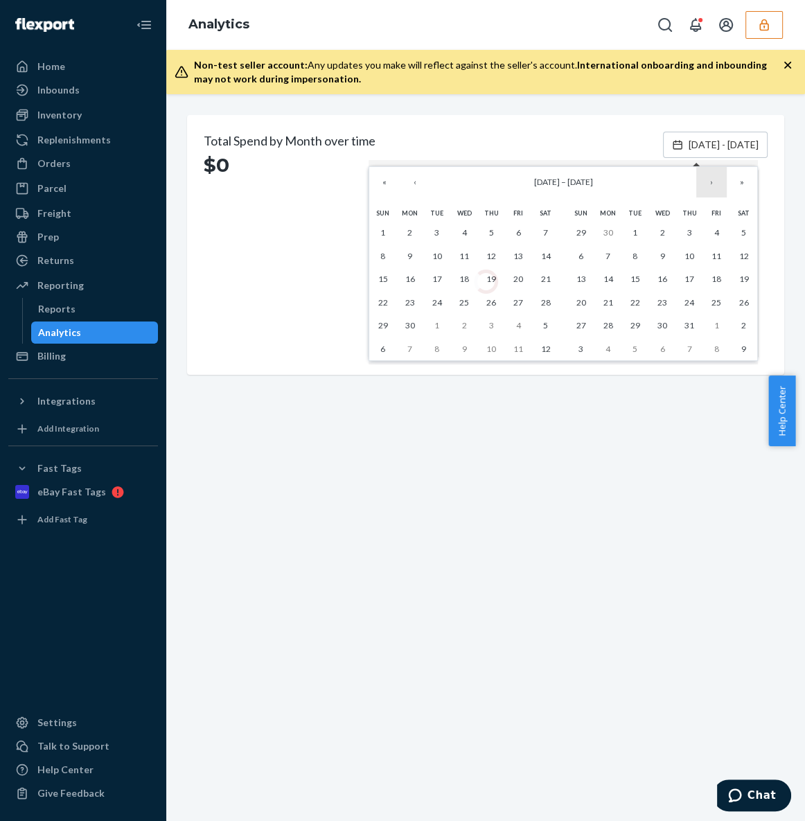
click at [718, 186] on button "›" at bounding box center [711, 182] width 30 height 30
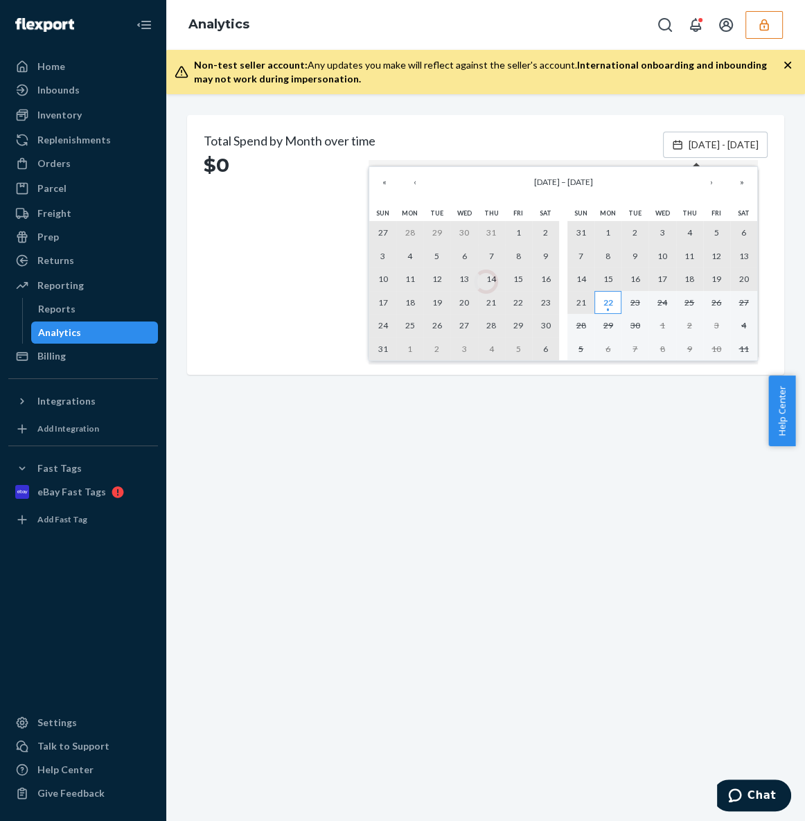
click at [608, 301] on abbr "22" at bounding box center [609, 302] width 10 height 10
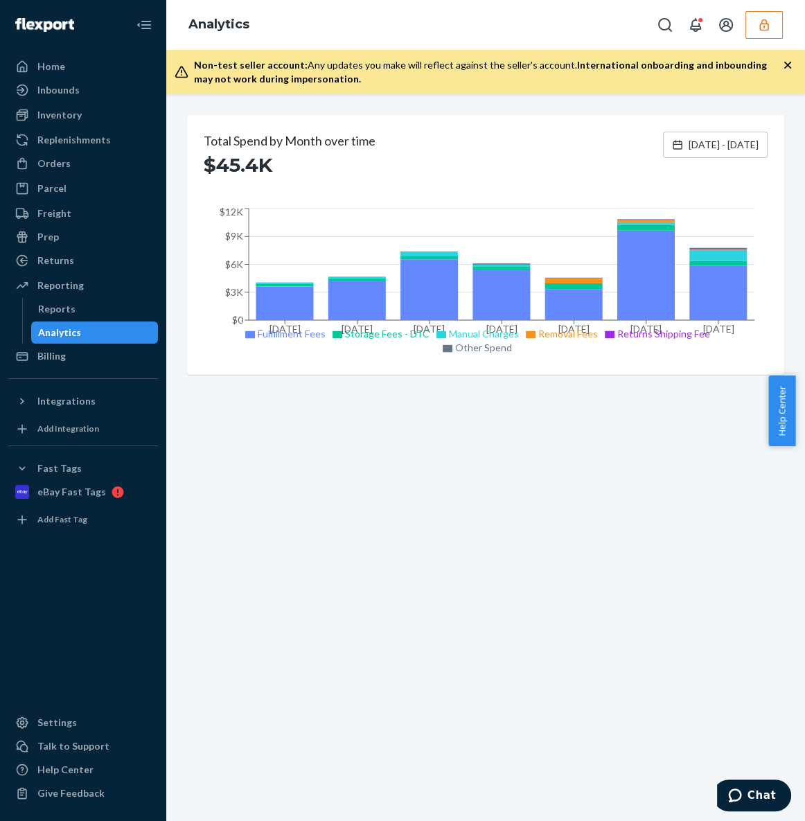
click at [682, 588] on div "Total Spend by Month over time $45.4K Mar 1, 2025 - Sep 22, 2025 Mar 2025 Apr 2…" at bounding box center [485, 457] width 639 height 727
drag, startPoint x: 52, startPoint y: 25, endPoint x: 89, endPoint y: 37, distance: 38.6
click at [52, 25] on img at bounding box center [44, 25] width 59 height 14
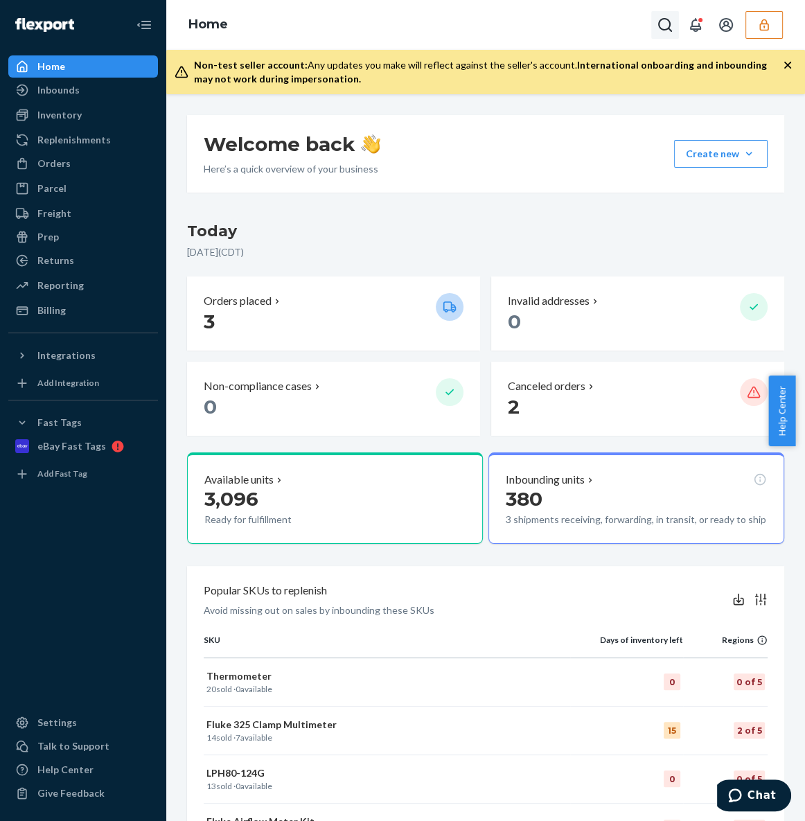
click at [667, 27] on icon "Open Search Box" at bounding box center [665, 25] width 17 height 17
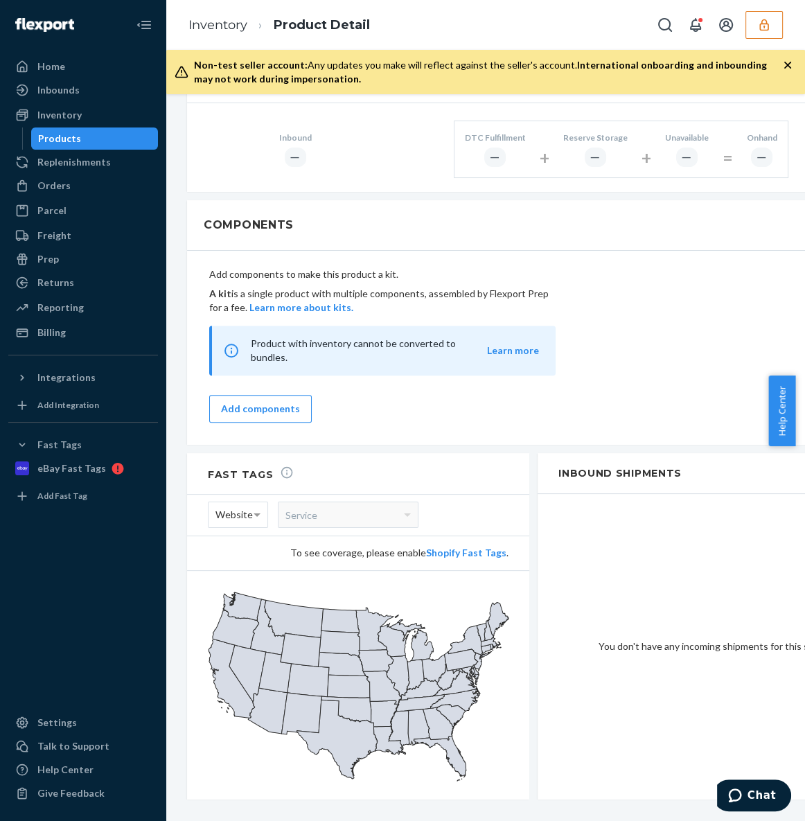
scroll to position [563, 0]
